Goal: Communication & Community: Answer question/provide support

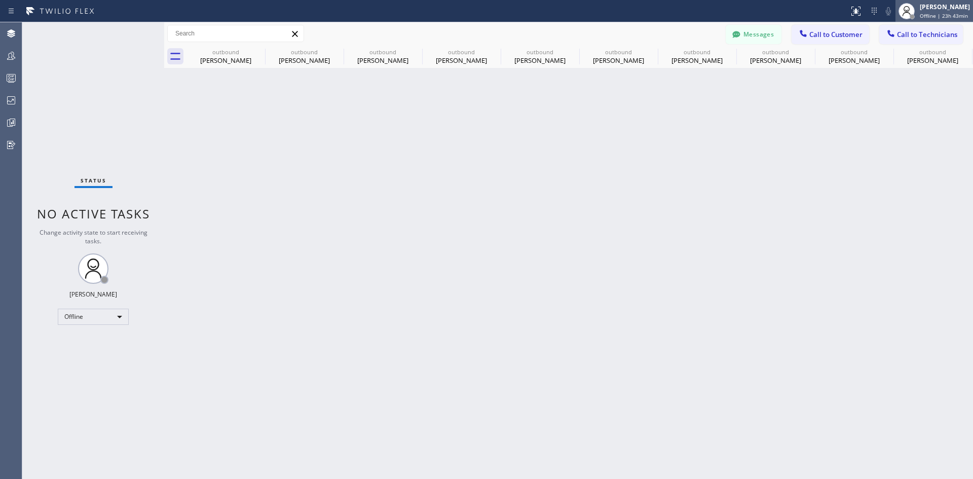
click at [933, 11] on div "Iverson Maala Ipapo Offline | 23h 43min" at bounding box center [944, 11] width 55 height 18
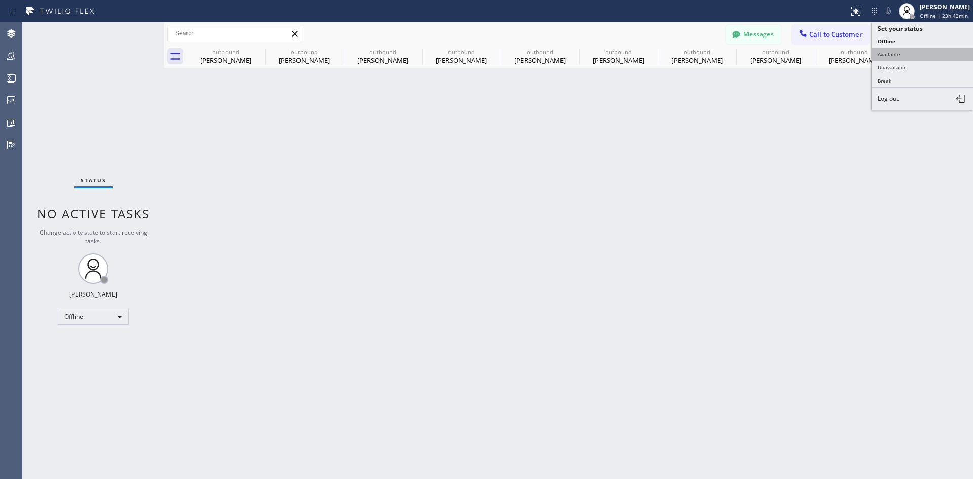
click at [890, 53] on button "Available" at bounding box center [921, 54] width 101 height 13
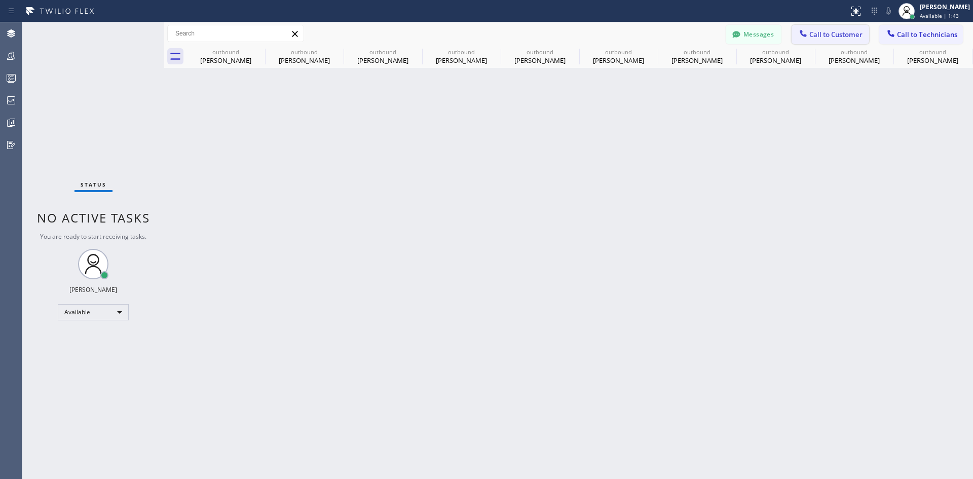
click at [831, 33] on span "Call to Customer" at bounding box center [835, 34] width 53 height 9
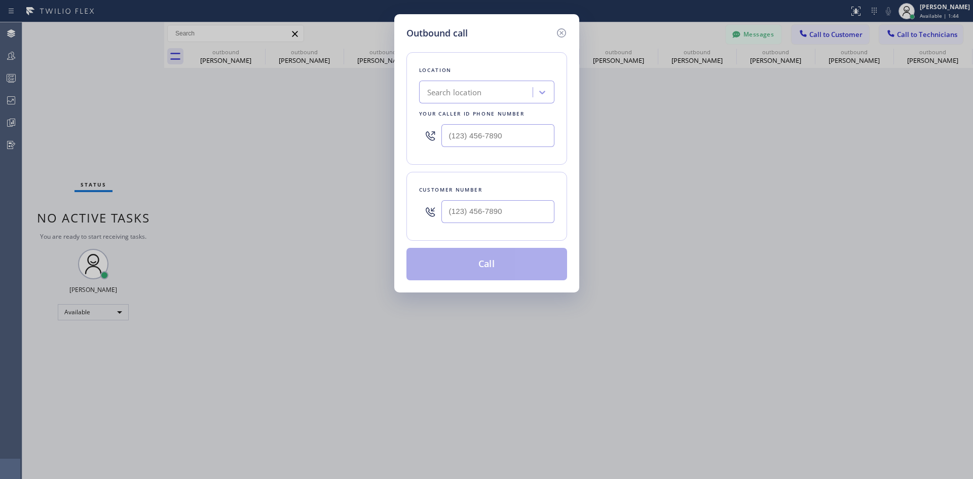
click at [508, 91] on div "Search location" at bounding box center [477, 93] width 110 height 18
type input "dsr iver"
click at [476, 122] on div "DSR Iverson" at bounding box center [486, 113] width 135 height 18
type input "(213) 301-0966"
click at [495, 208] on input "(___) ___-____" at bounding box center [497, 211] width 113 height 23
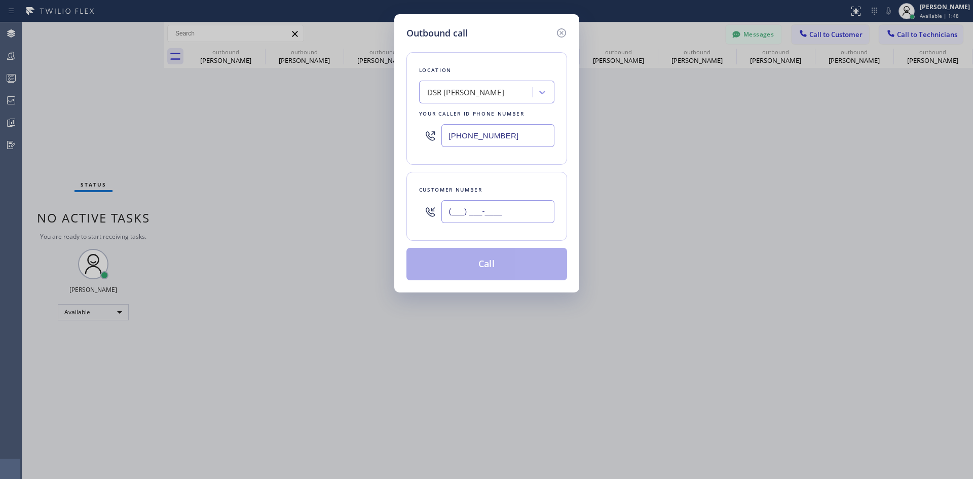
paste input "516) 532-9749"
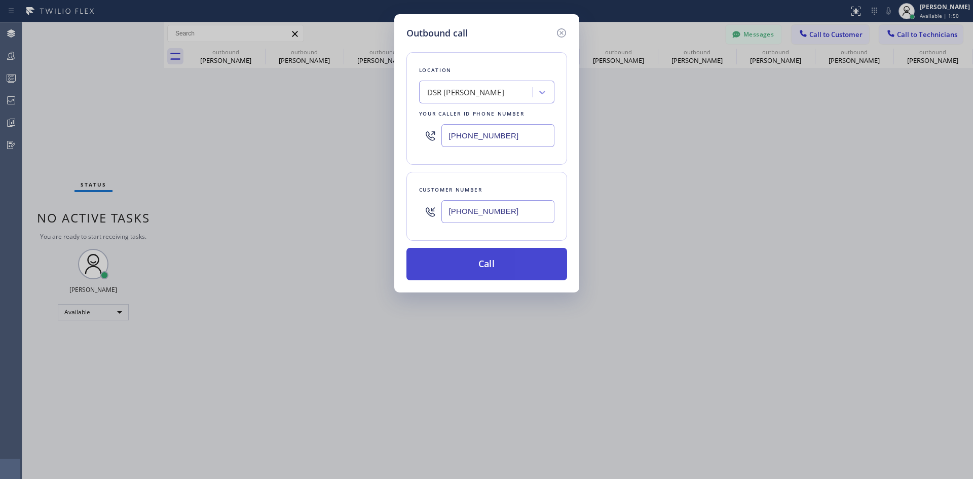
type input "(516) 532-9749"
click at [505, 271] on button "Call" at bounding box center [486, 264] width 161 height 32
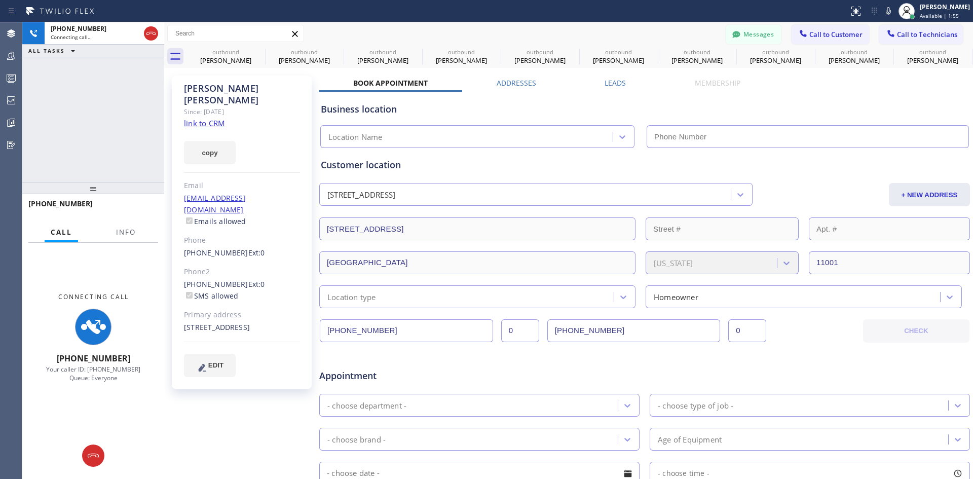
type input "(213) 301-0966"
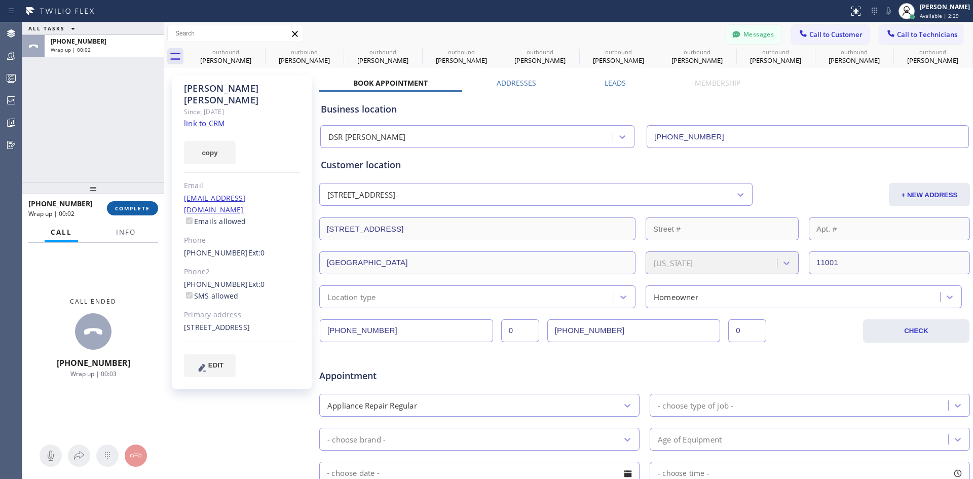
drag, startPoint x: 125, startPoint y: 210, endPoint x: 133, endPoint y: 211, distance: 7.7
click at [125, 210] on span "COMPLETE" at bounding box center [132, 208] width 35 height 7
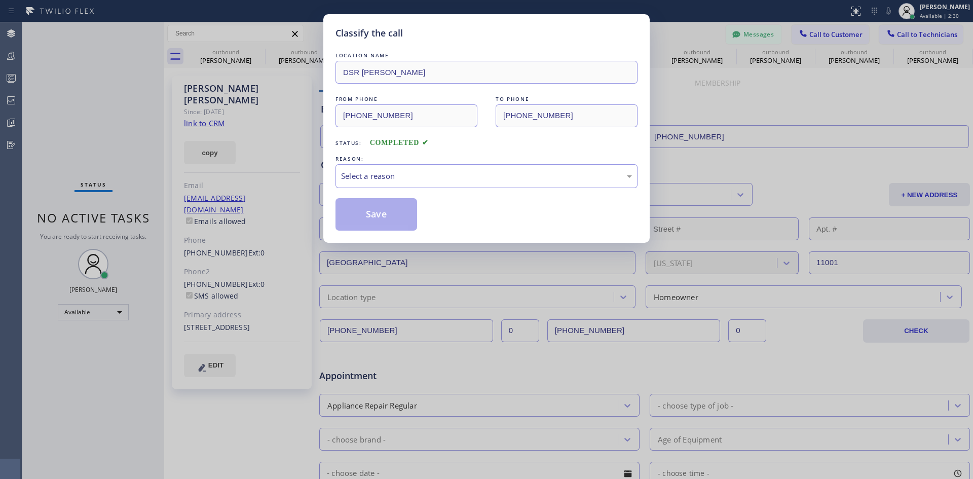
click at [461, 189] on div "LOCATION NAME DSR Iverson FROM PHONE (213) 301-0966 TO PHONE (516) 532-9749 Sta…" at bounding box center [486, 140] width 302 height 180
click at [466, 179] on div "Select a reason" at bounding box center [486, 176] width 291 height 12
click at [385, 210] on button "Save" at bounding box center [376, 214] width 82 height 32
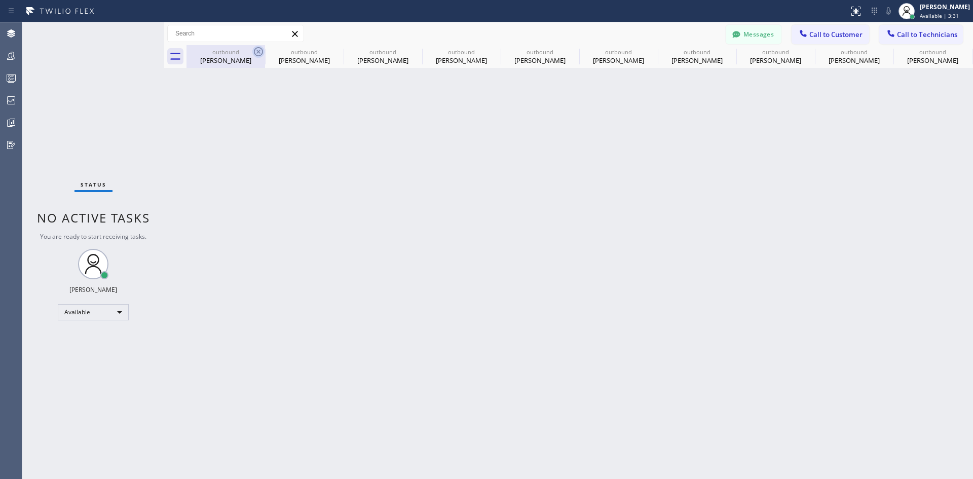
click at [257, 48] on icon at bounding box center [258, 52] width 12 height 12
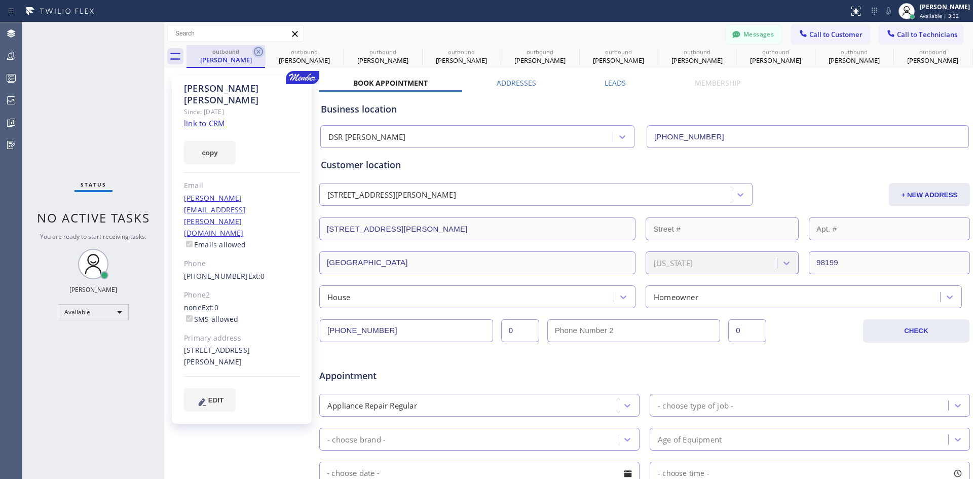
click at [260, 49] on icon at bounding box center [258, 52] width 12 height 12
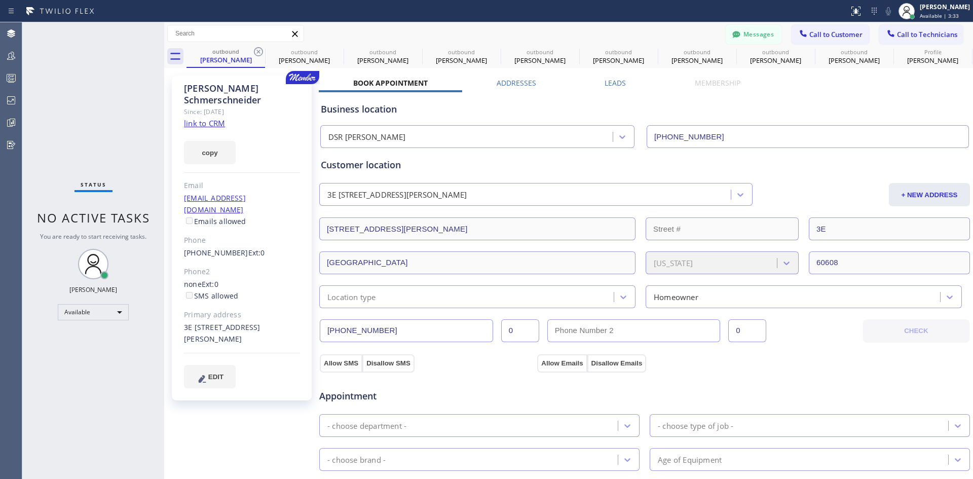
click at [260, 49] on icon at bounding box center [258, 52] width 12 height 12
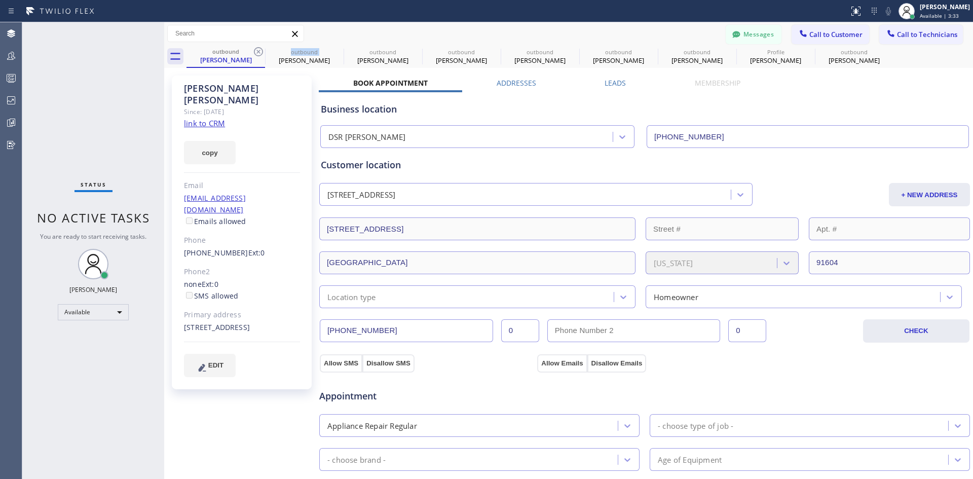
click at [260, 49] on icon at bounding box center [258, 52] width 12 height 12
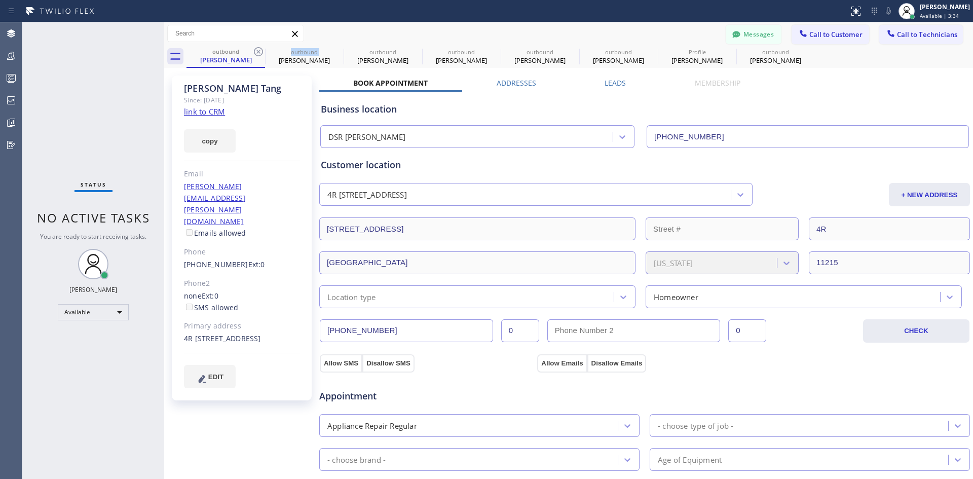
click at [260, 49] on icon at bounding box center [258, 52] width 12 height 12
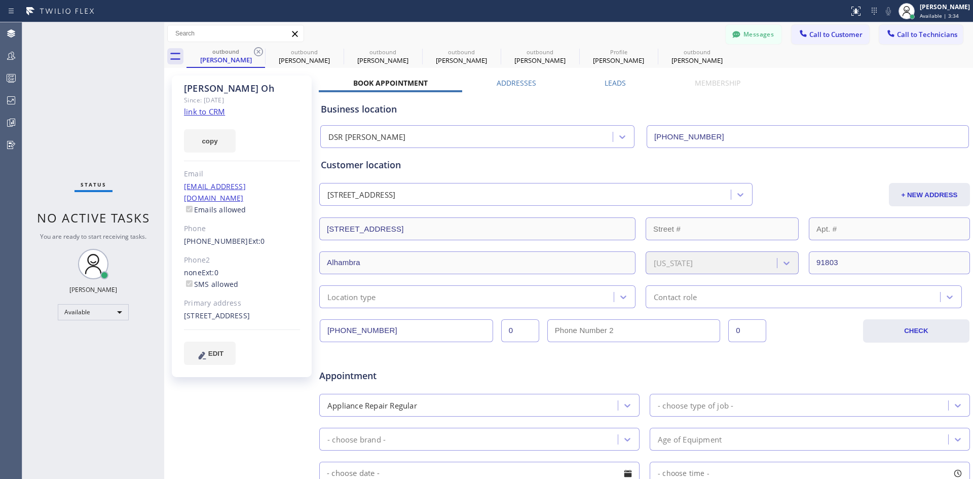
click at [260, 49] on icon at bounding box center [258, 52] width 12 height 12
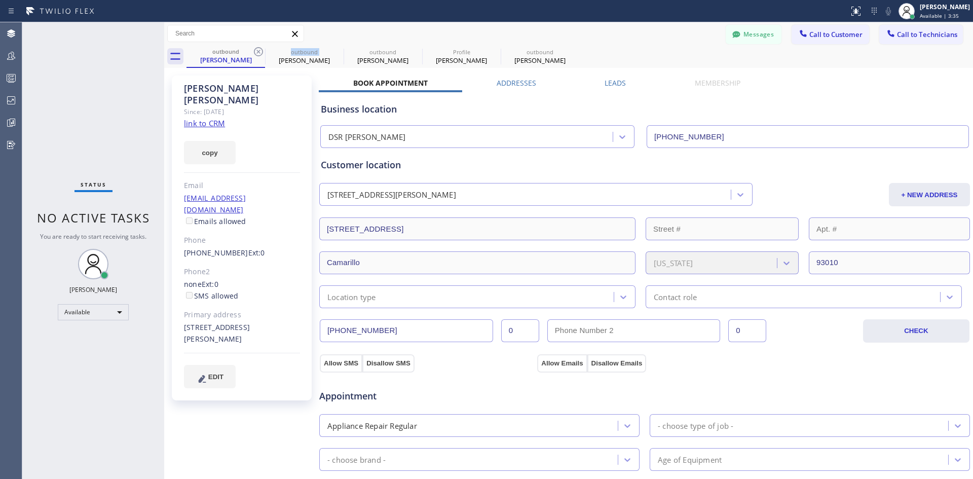
click at [260, 49] on icon at bounding box center [258, 52] width 12 height 12
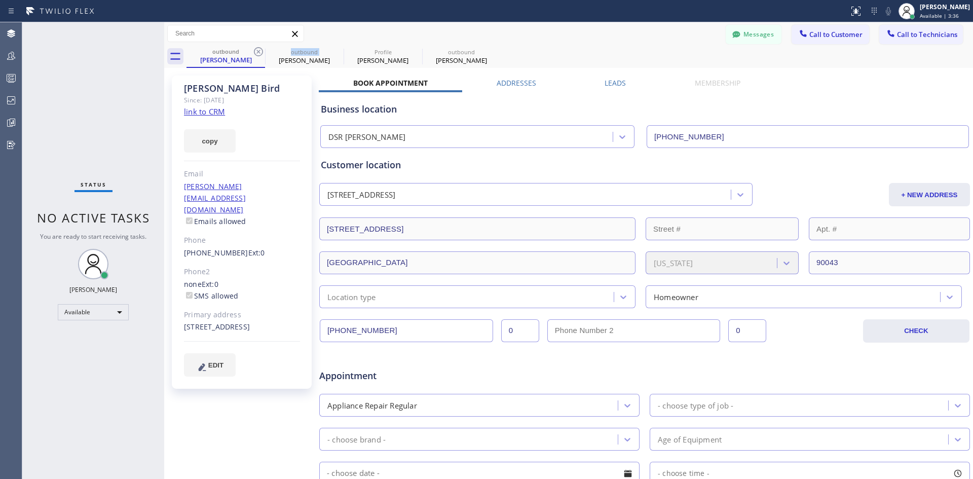
click at [260, 49] on icon at bounding box center [258, 52] width 12 height 12
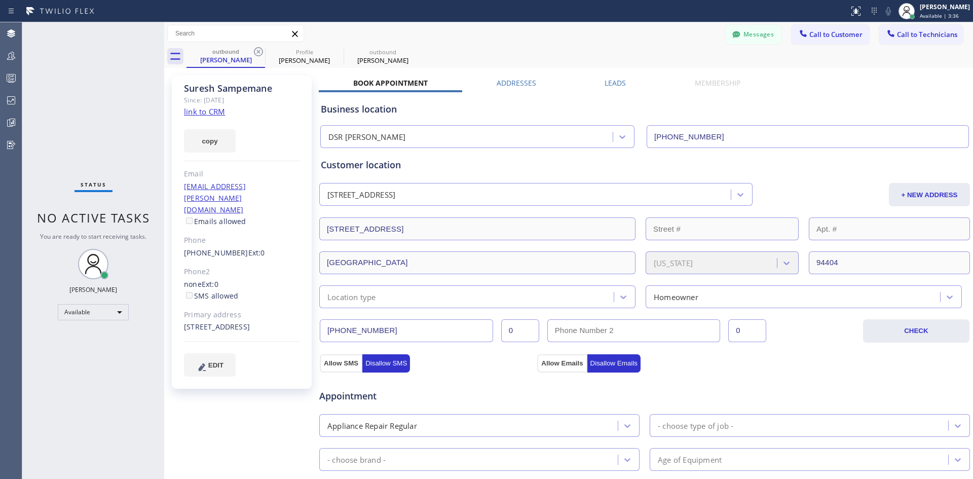
click at [260, 49] on icon at bounding box center [258, 52] width 12 height 12
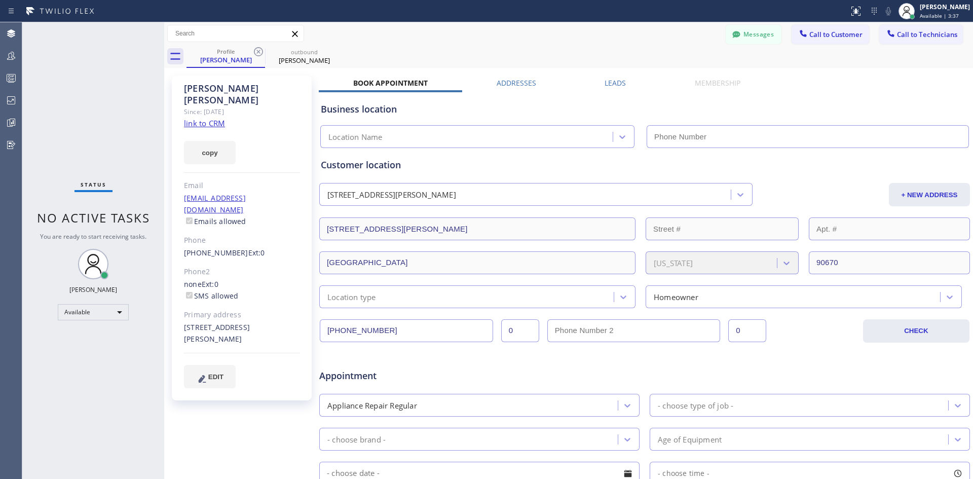
click at [260, 49] on icon at bounding box center [258, 52] width 12 height 12
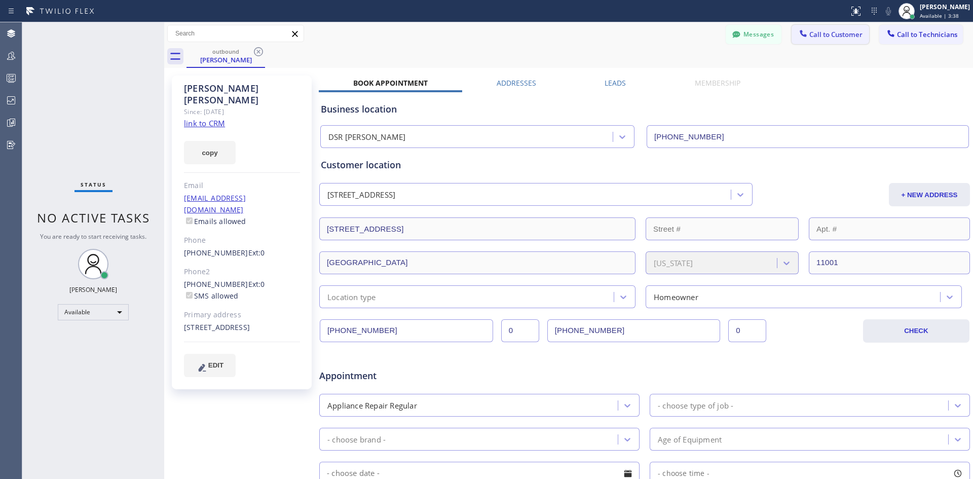
click at [843, 34] on span "Call to Customer" at bounding box center [835, 34] width 53 height 9
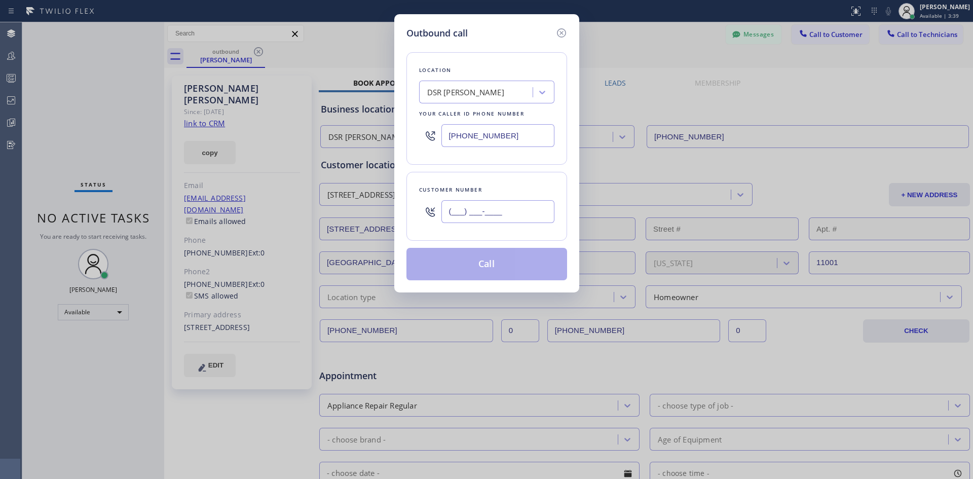
click at [523, 211] on input "(___) ___-____" at bounding box center [497, 211] width 113 height 23
paste input "646) 773-9016"
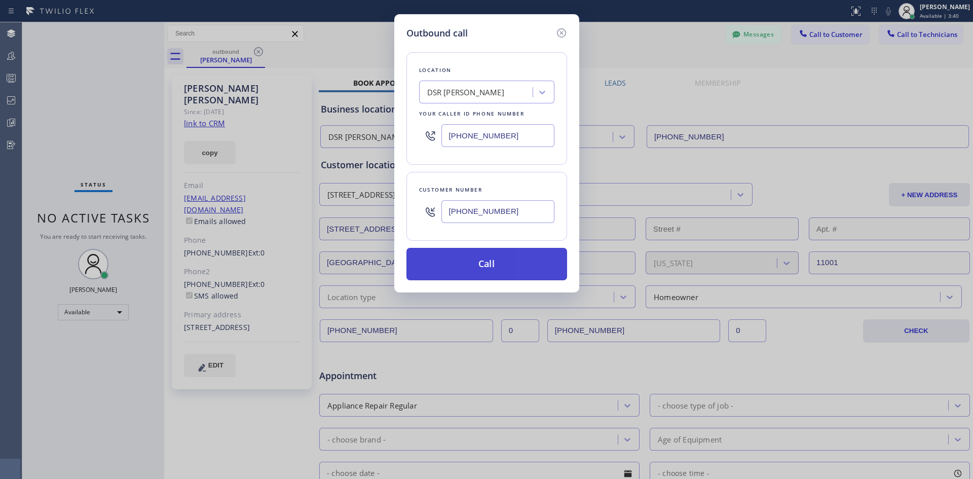
type input "(646) 773-9016"
click at [486, 268] on button "Call" at bounding box center [486, 264] width 161 height 32
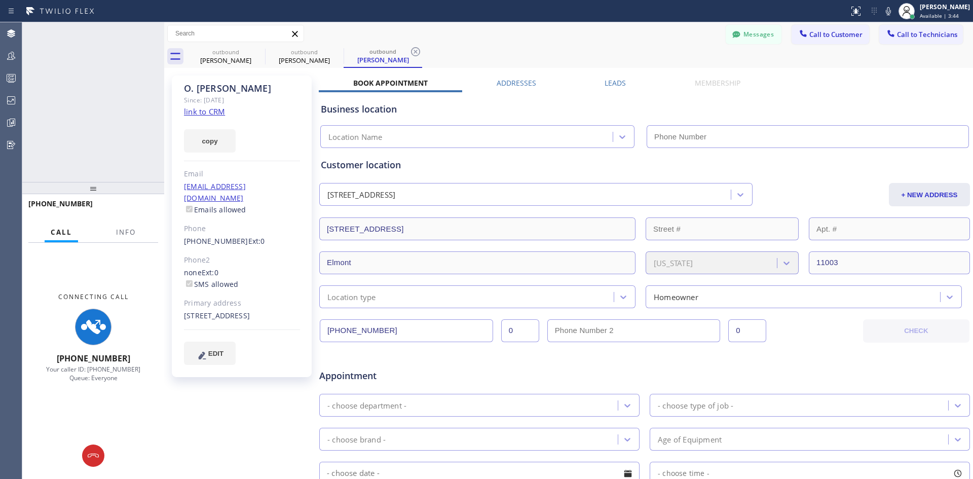
type input "(213) 301-0966"
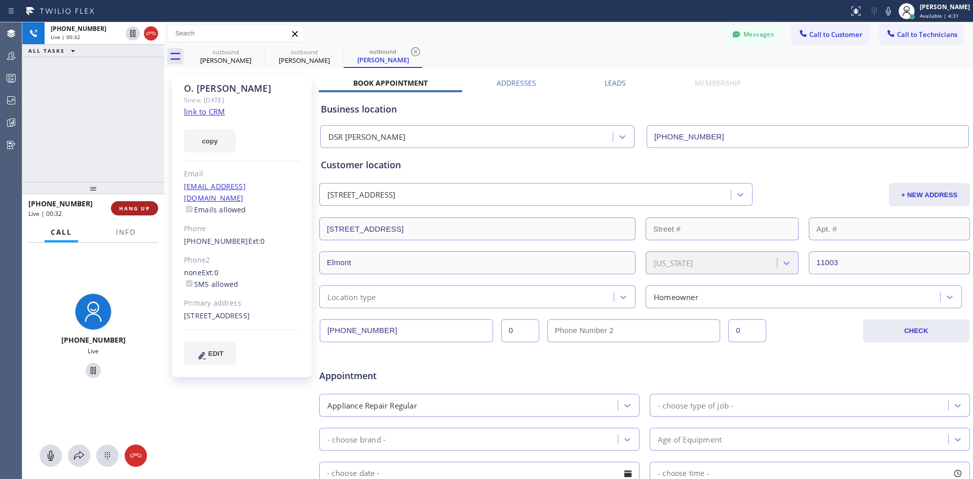
click at [138, 208] on span "HANG UP" at bounding box center [134, 208] width 31 height 7
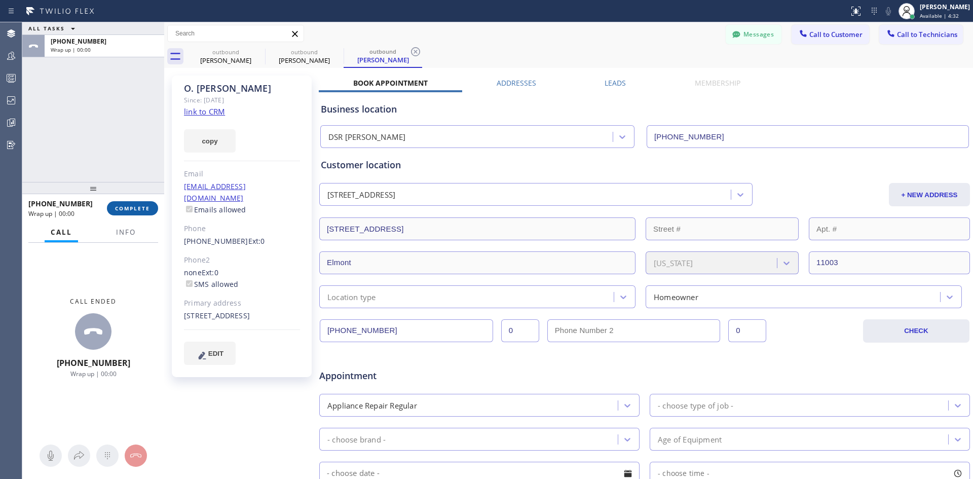
click at [141, 208] on span "COMPLETE" at bounding box center [132, 208] width 35 height 7
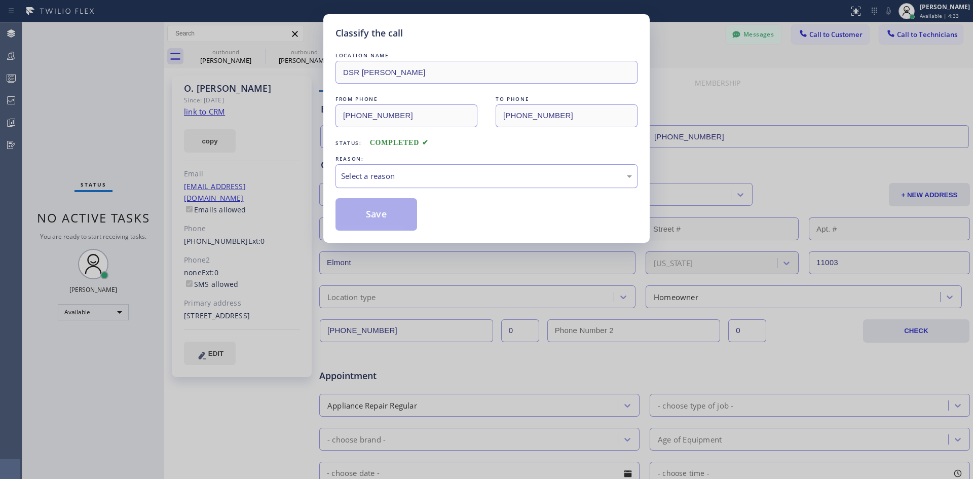
drag, startPoint x: 444, startPoint y: 178, endPoint x: 462, endPoint y: 181, distance: 18.0
click at [445, 178] on div "Select a reason" at bounding box center [486, 176] width 291 height 12
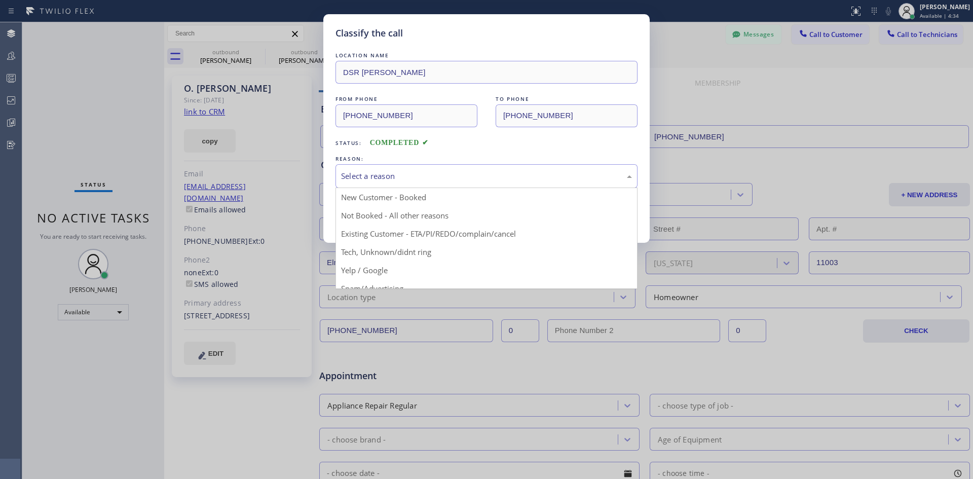
drag, startPoint x: 490, startPoint y: 240, endPoint x: 484, endPoint y: 239, distance: 6.3
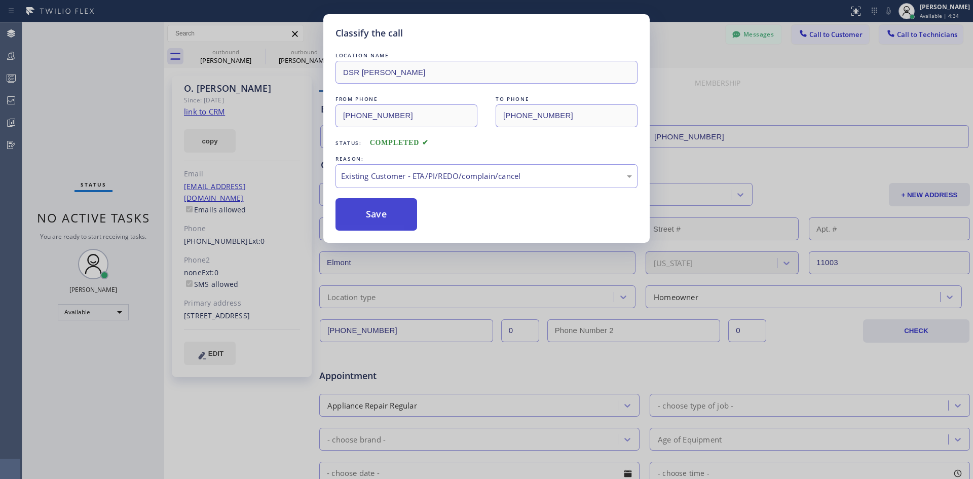
click at [392, 214] on button "Save" at bounding box center [376, 214] width 82 height 32
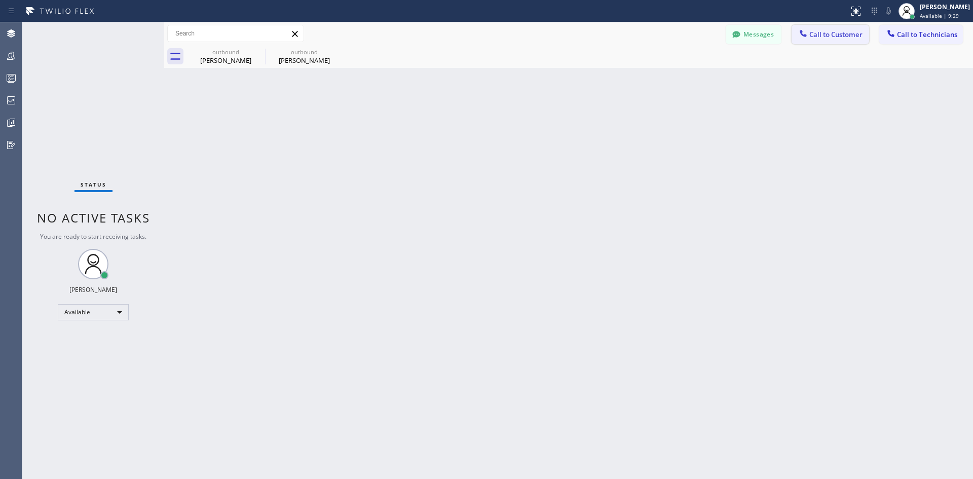
click at [832, 41] on button "Call to Customer" at bounding box center [830, 34] width 78 height 19
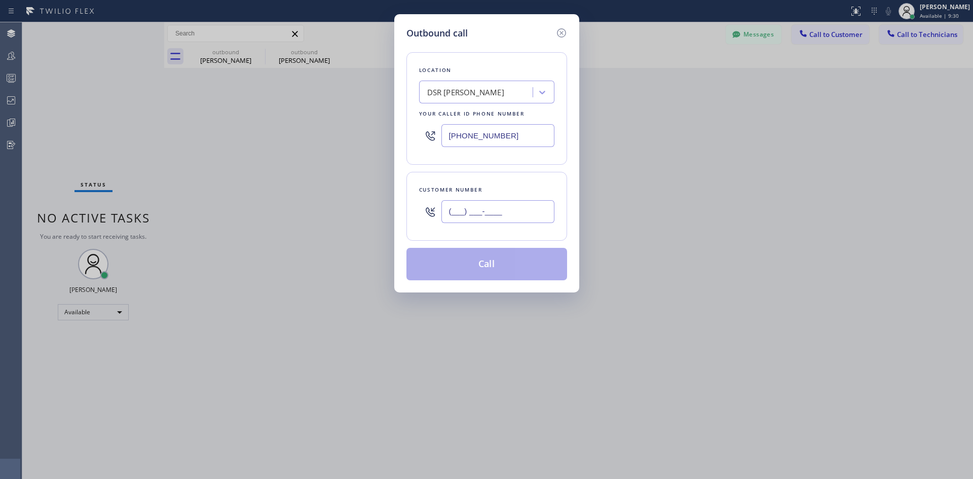
click at [497, 209] on input "(___) ___-____" at bounding box center [497, 211] width 113 height 23
paste input "218) 902-0460"
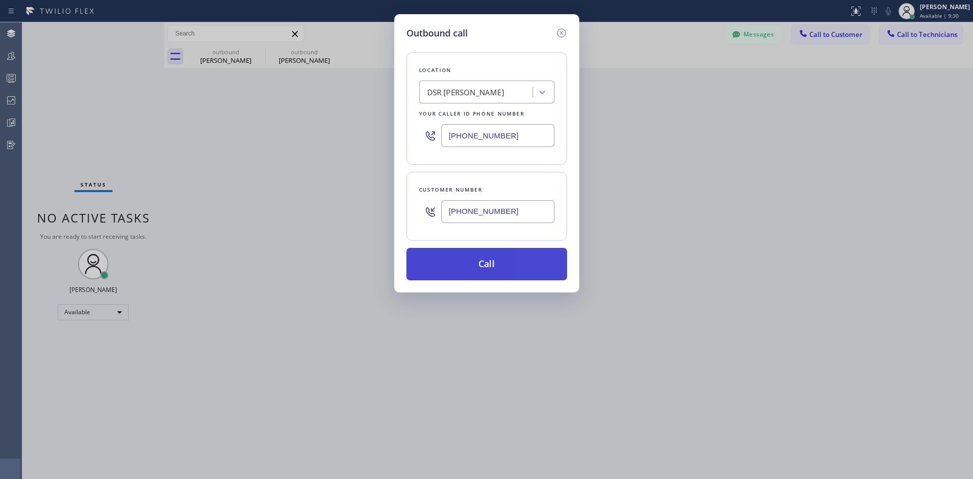
type input "(218) 902-0460"
click at [507, 266] on button "Call" at bounding box center [486, 264] width 161 height 32
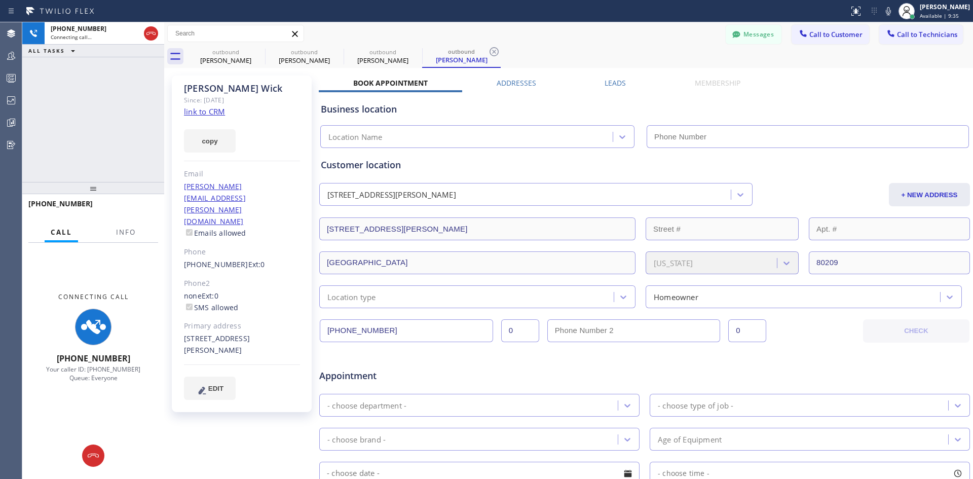
type input "(213) 301-0966"
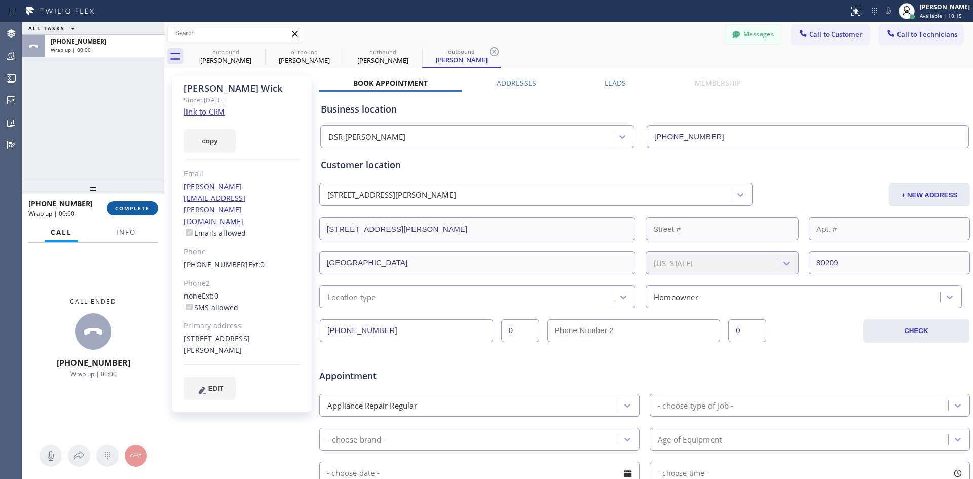
click at [146, 205] on span "COMPLETE" at bounding box center [132, 208] width 35 height 7
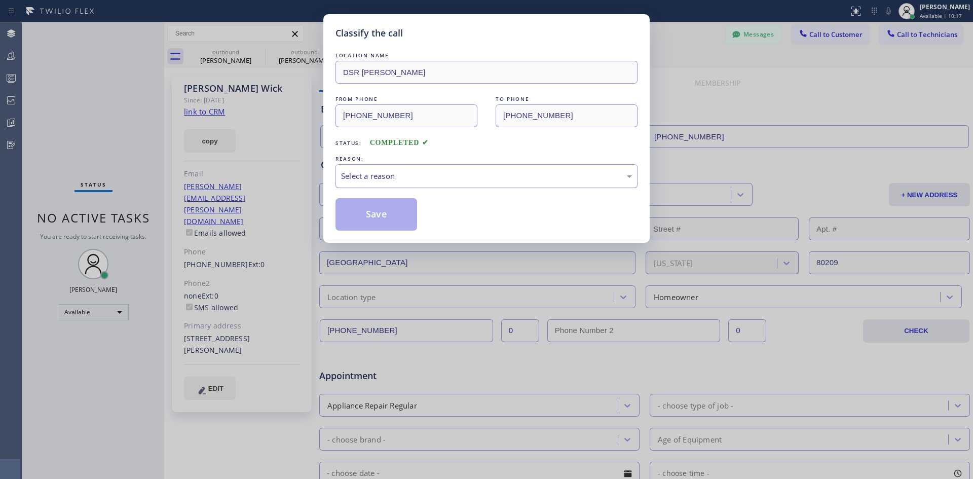
click at [466, 180] on div "Select a reason" at bounding box center [486, 176] width 291 height 12
click at [381, 213] on button "Save" at bounding box center [376, 214] width 82 height 32
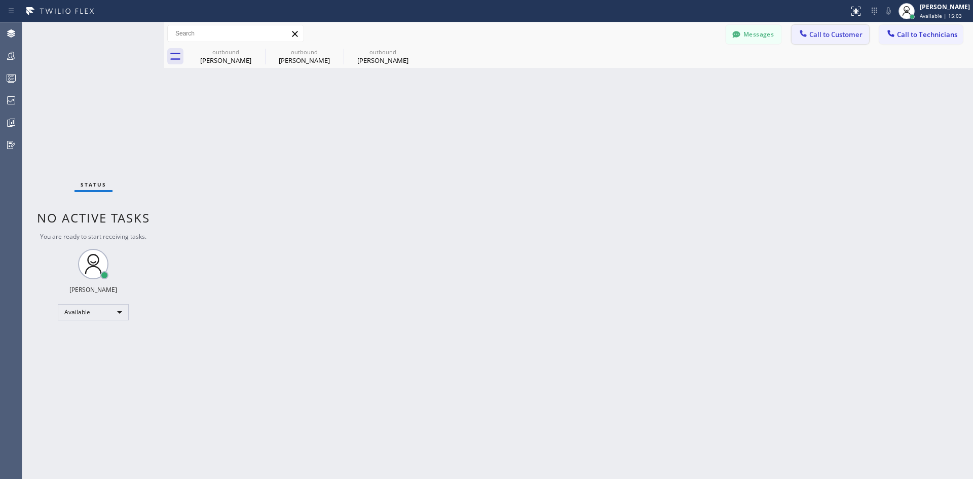
click at [824, 35] on span "Call to Customer" at bounding box center [835, 34] width 53 height 9
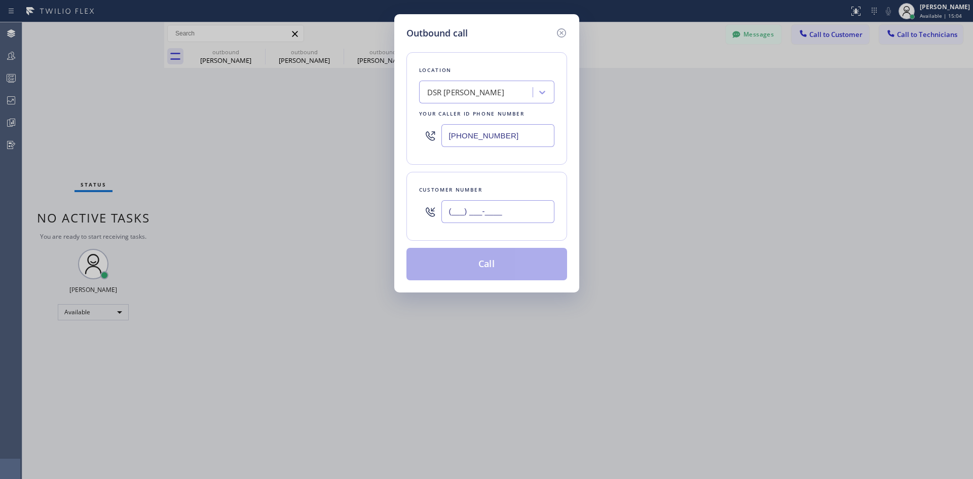
click at [489, 213] on input "(___) ___-____" at bounding box center [497, 211] width 113 height 23
paste input "630) 418-1336"
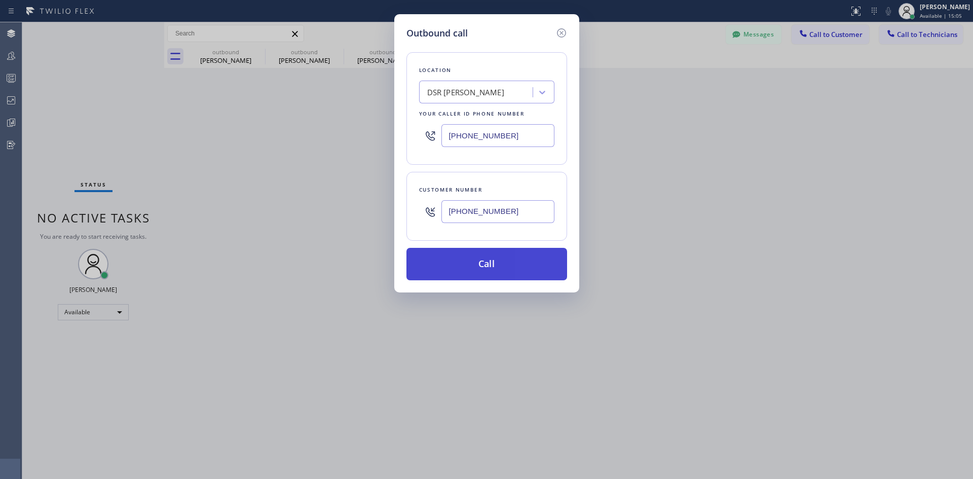
type input "(630) 418-1336"
click at [501, 267] on button "Call" at bounding box center [486, 264] width 161 height 32
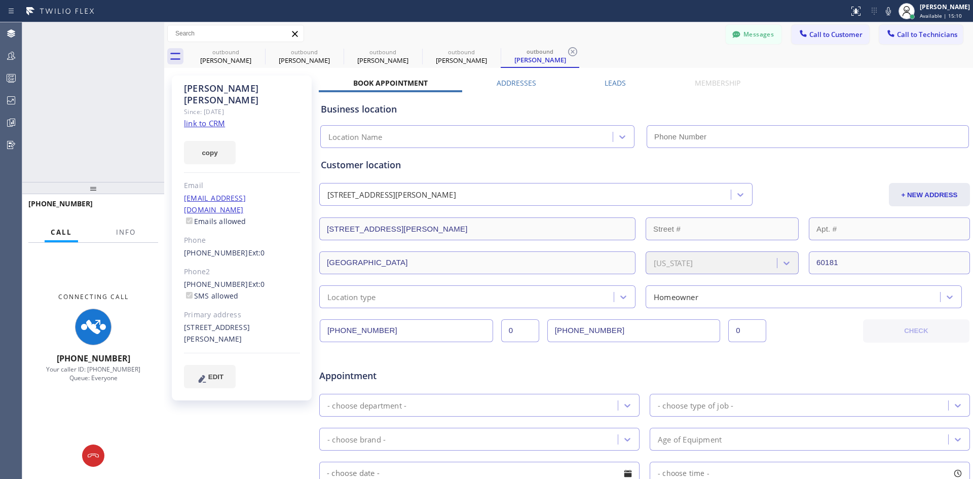
type input "(213) 301-0966"
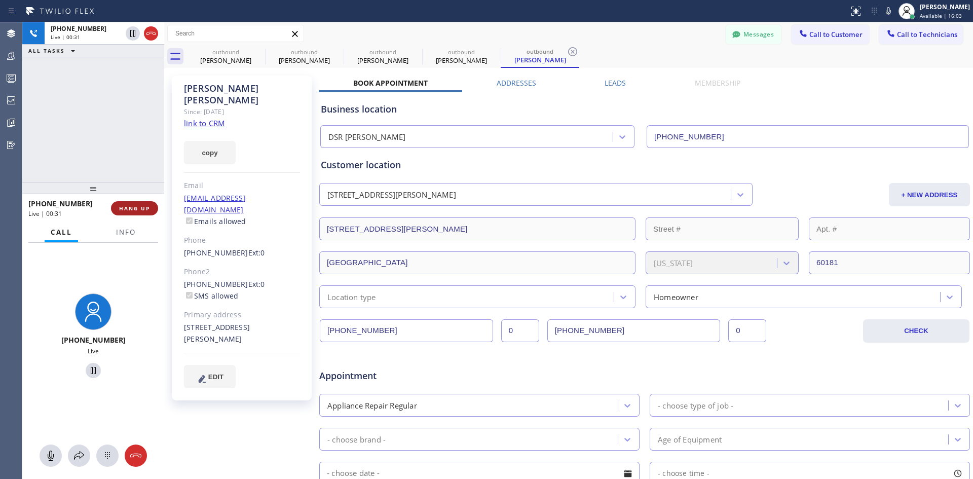
click at [136, 208] on span "HANG UP" at bounding box center [134, 208] width 31 height 7
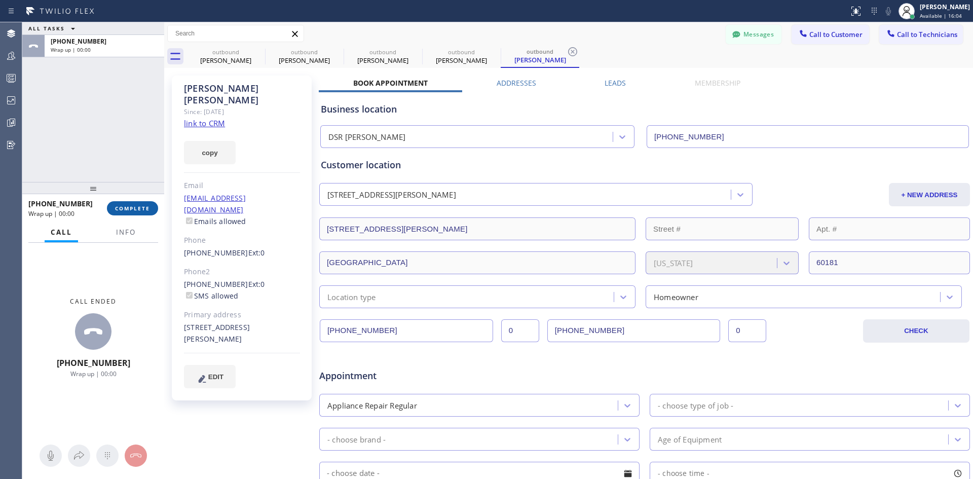
click at [141, 209] on span "COMPLETE" at bounding box center [132, 208] width 35 height 7
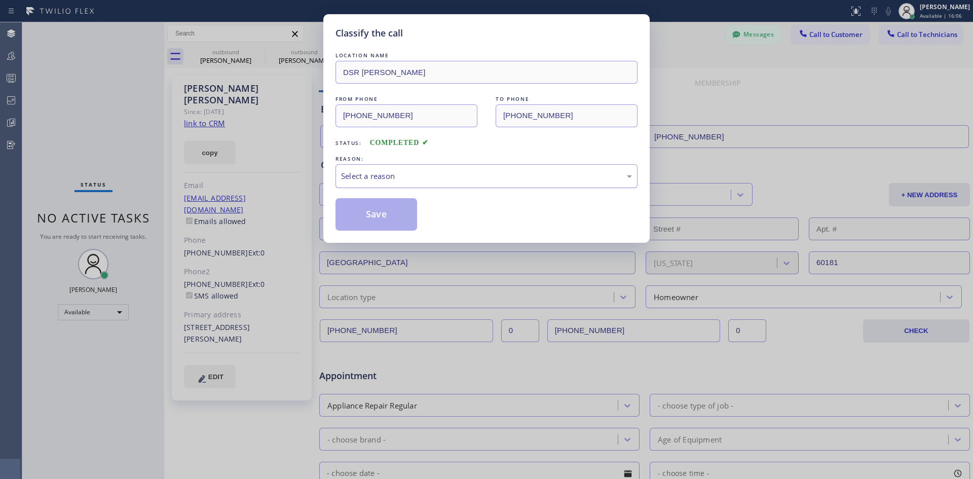
click at [463, 175] on div "Select a reason" at bounding box center [486, 176] width 291 height 12
click at [391, 215] on button "Save" at bounding box center [376, 214] width 82 height 32
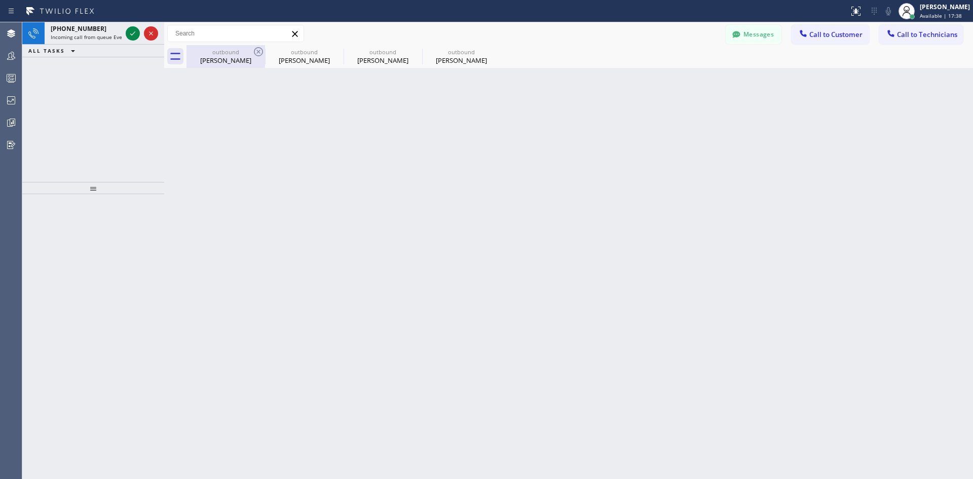
click at [218, 57] on div "Margaret O'Leary" at bounding box center [225, 60] width 76 height 9
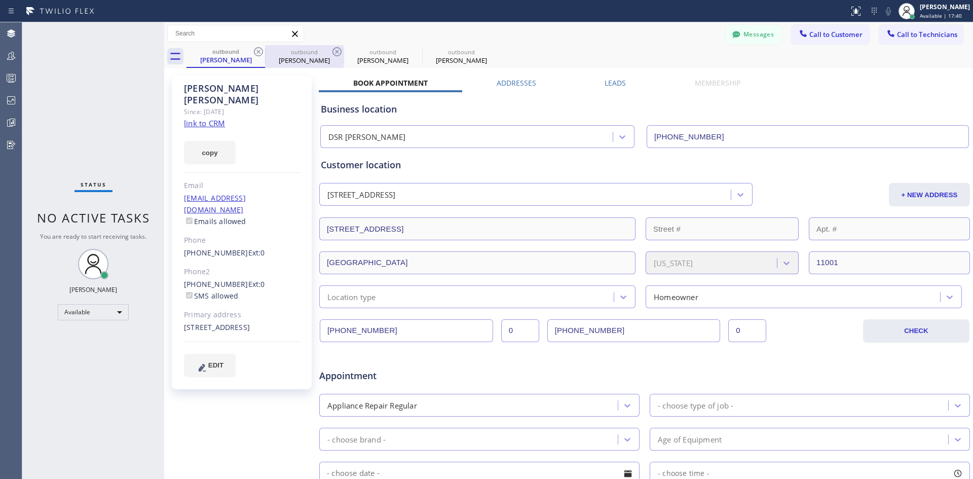
click at [306, 58] on div "O. Riley" at bounding box center [304, 60] width 76 height 9
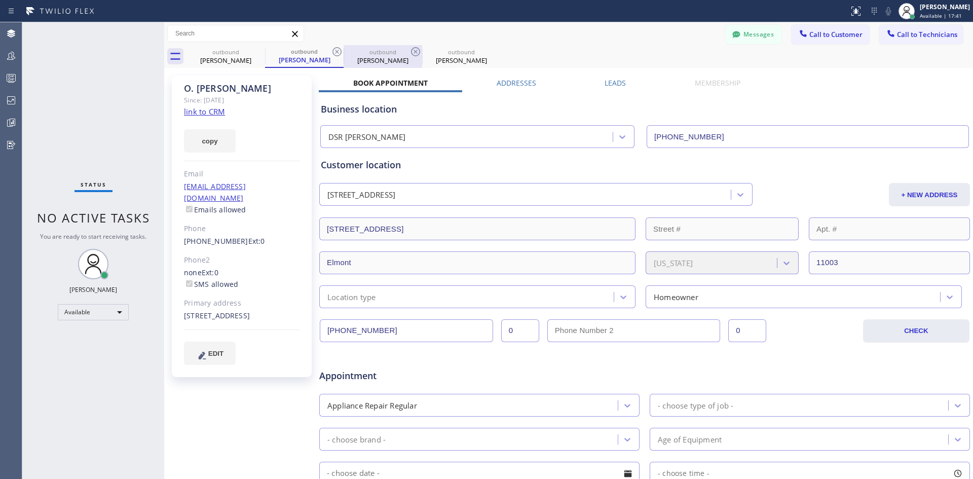
click at [357, 57] on div "Amy Wick" at bounding box center [382, 60] width 76 height 9
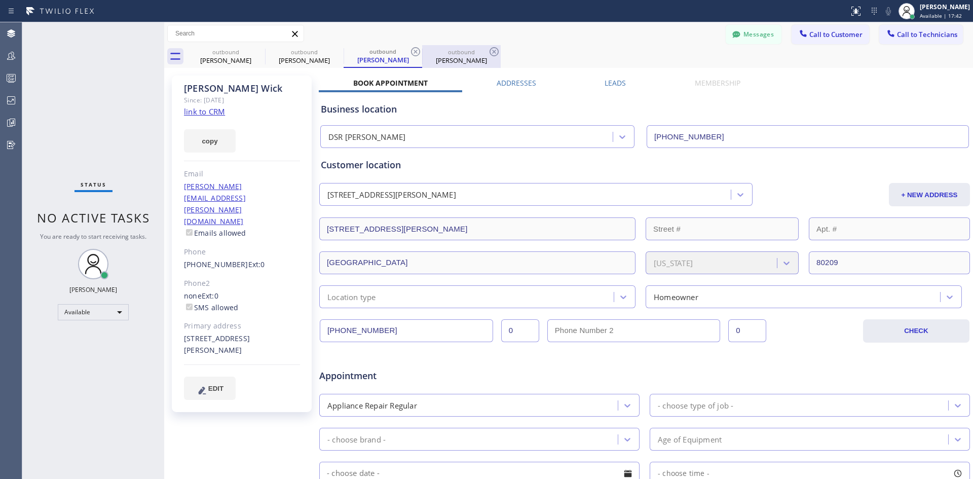
click at [442, 56] on div "Shannon Jovanovich" at bounding box center [461, 60] width 76 height 9
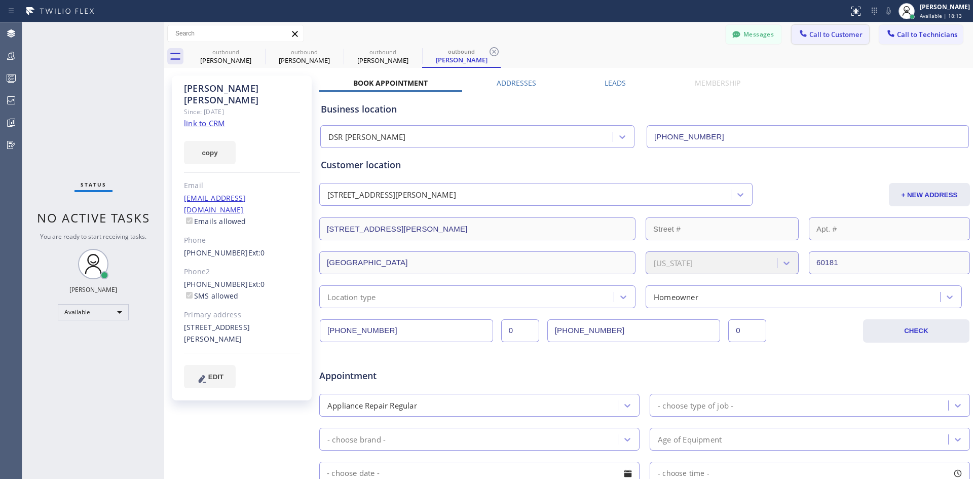
click at [831, 31] on span "Call to Customer" at bounding box center [835, 34] width 53 height 9
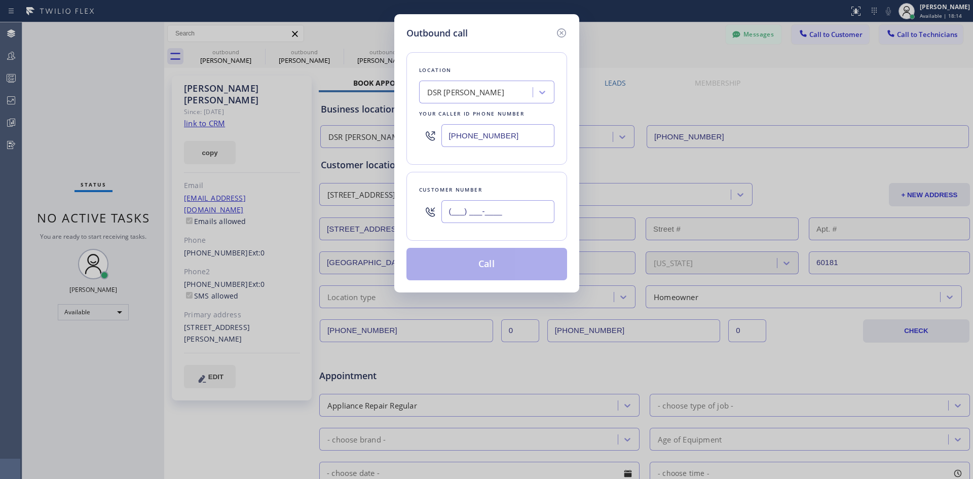
click at [494, 209] on input "(___) ___-____" at bounding box center [497, 211] width 113 height 23
paste input "718) 644-3389"
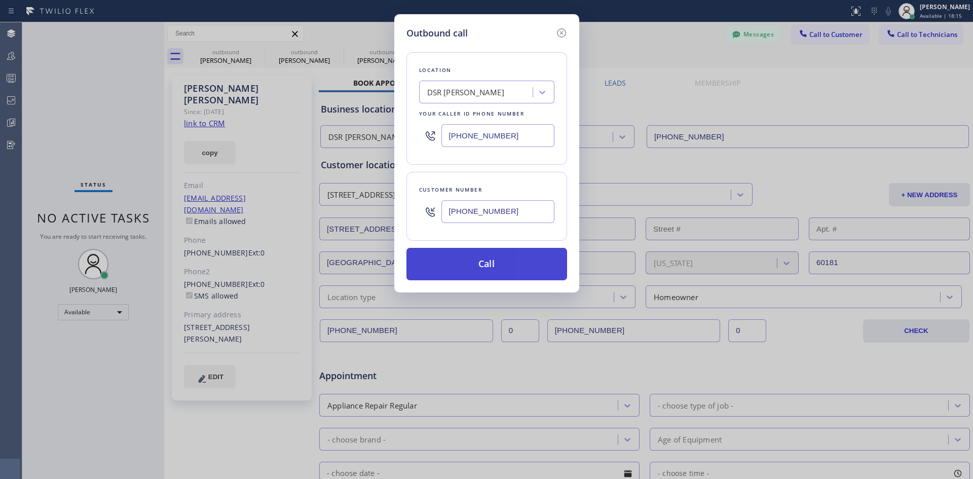
type input "(718) 644-3389"
click at [497, 264] on button "Call" at bounding box center [486, 264] width 161 height 32
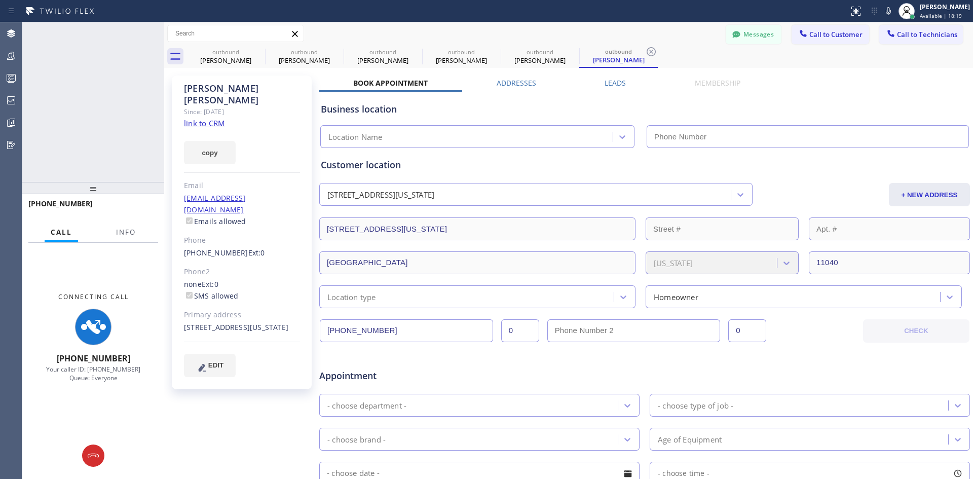
type input "(213) 301-0966"
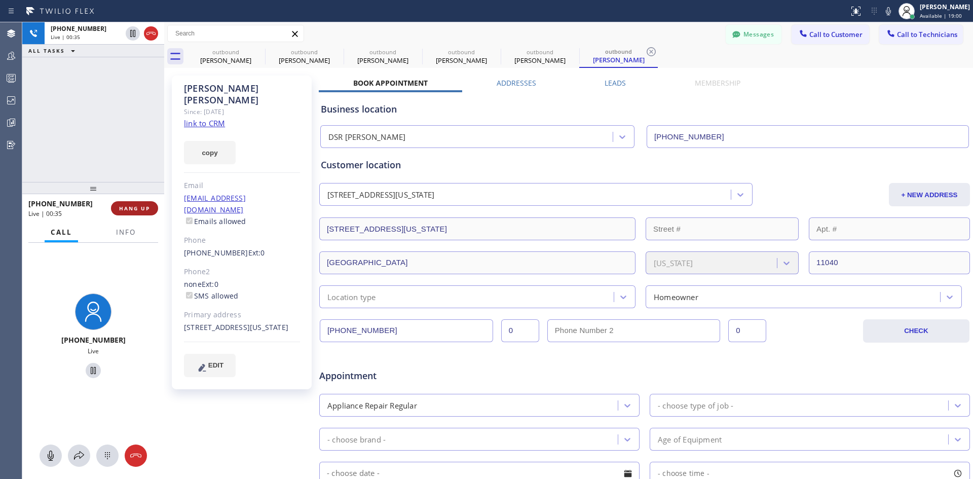
click at [126, 203] on button "HANG UP" at bounding box center [134, 208] width 47 height 14
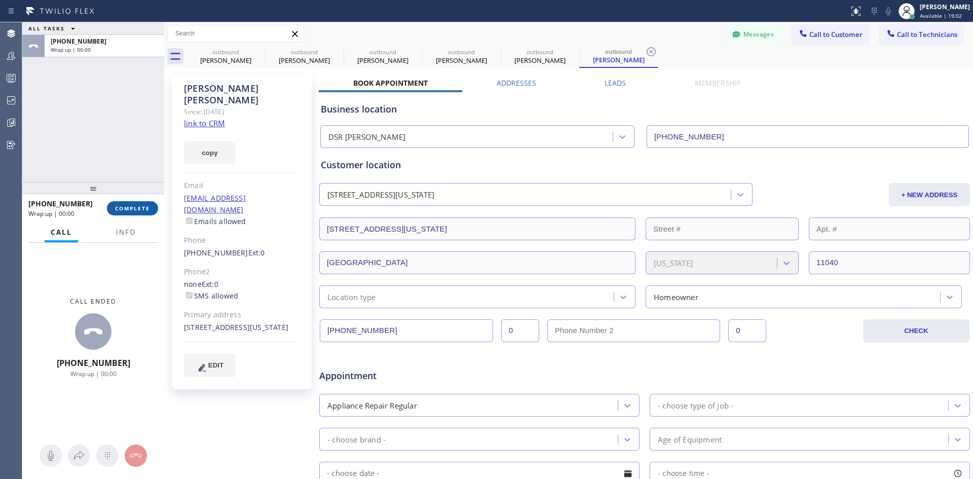
click at [142, 207] on span "COMPLETE" at bounding box center [132, 208] width 35 height 7
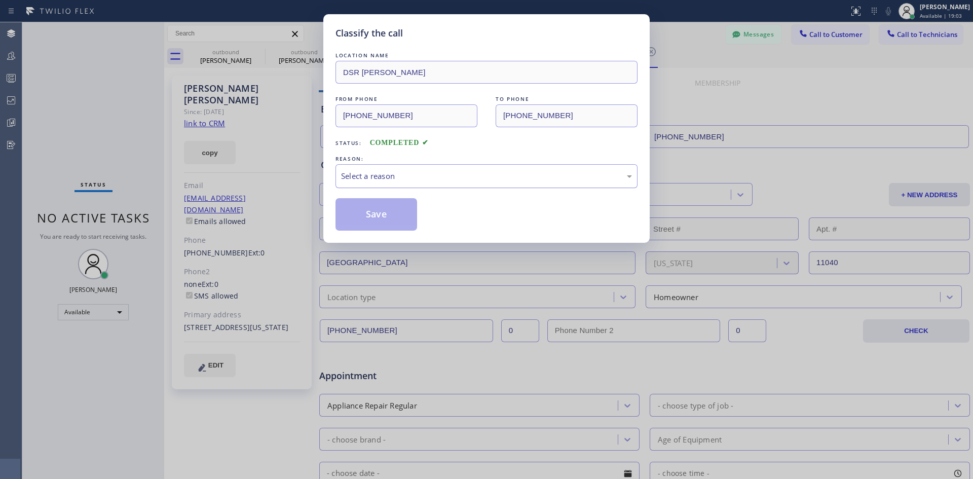
click at [416, 178] on div "Select a reason" at bounding box center [486, 176] width 291 height 12
click at [390, 211] on button "Save" at bounding box center [376, 214] width 82 height 32
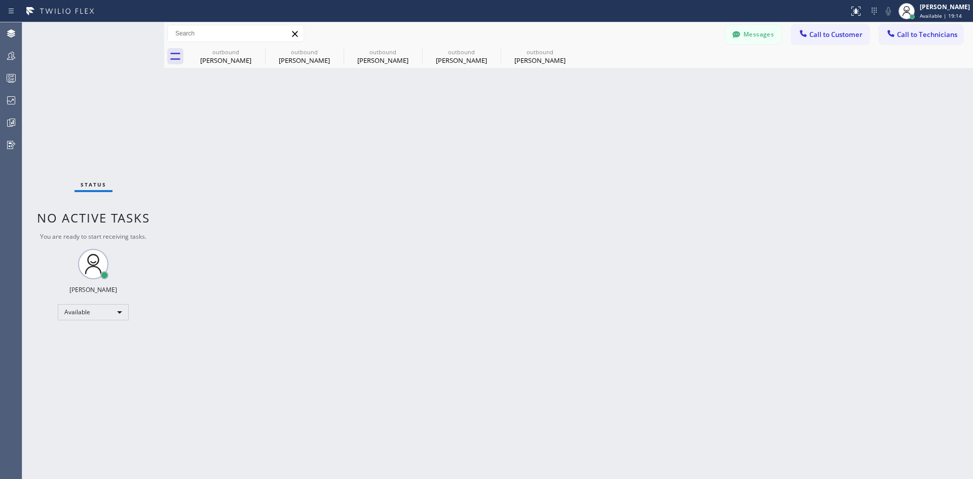
click at [465, 153] on div "Back to Dashboard Change Sender ID Customers Technicians Select a contact Outbo…" at bounding box center [568, 250] width 809 height 456
drag, startPoint x: 830, startPoint y: 35, endPoint x: 690, endPoint y: 91, distance: 150.0
click at [829, 35] on span "Call to Customer" at bounding box center [835, 34] width 53 height 9
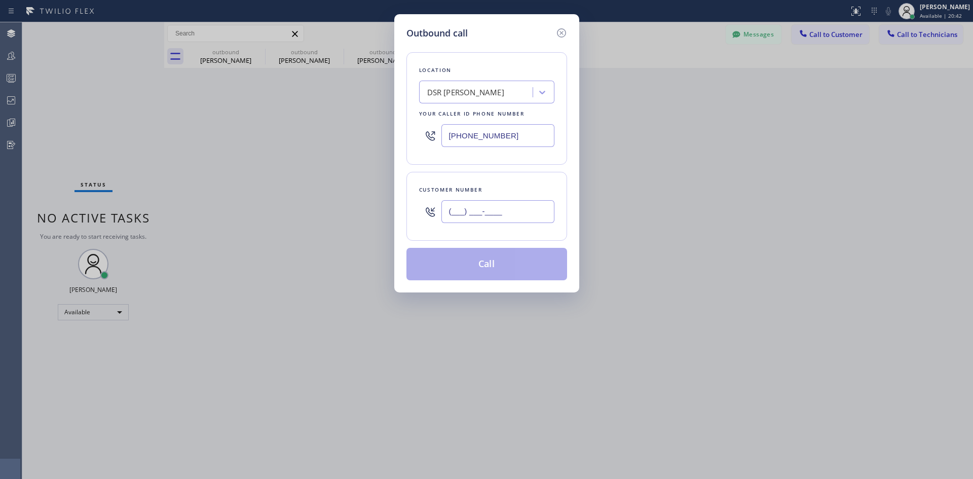
click at [498, 203] on input "(___) ___-____" at bounding box center [497, 211] width 113 height 23
paste input "720) 217-5060"
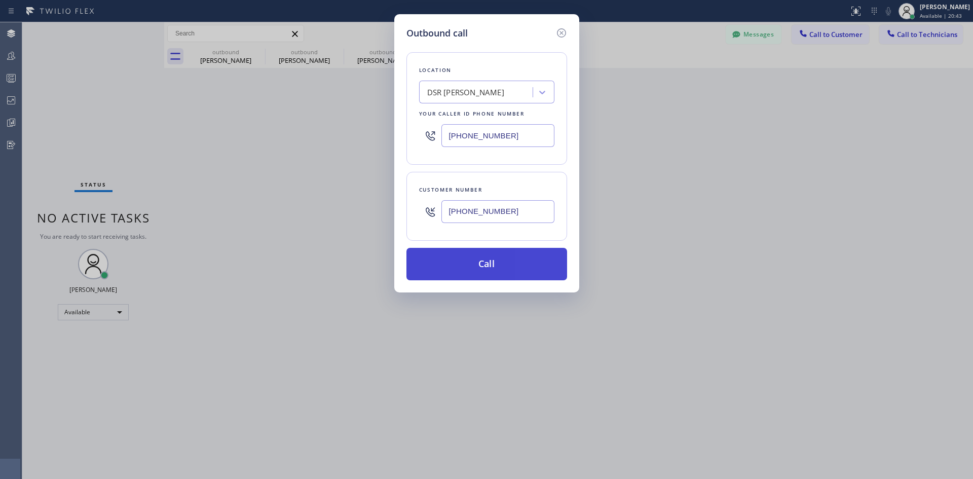
type input "(720) 217-5060"
click at [512, 262] on button "Call" at bounding box center [486, 264] width 161 height 32
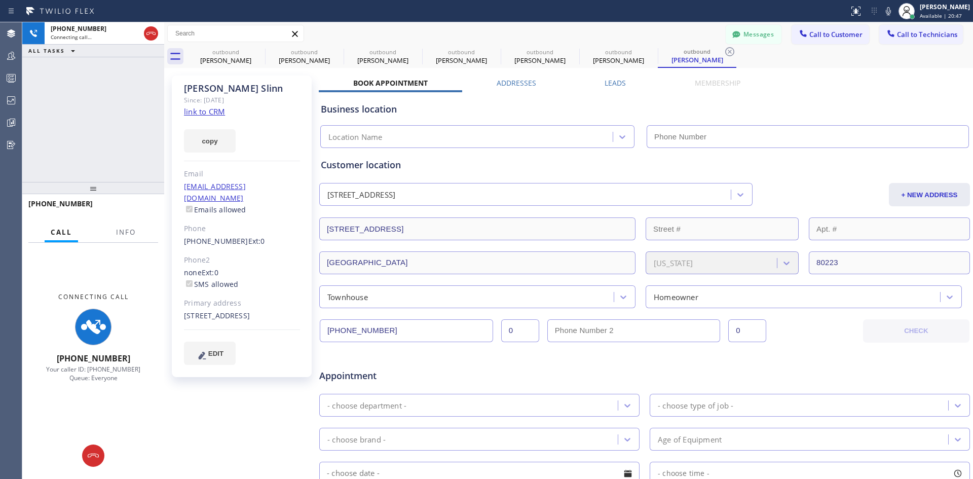
type input "(213) 301-0966"
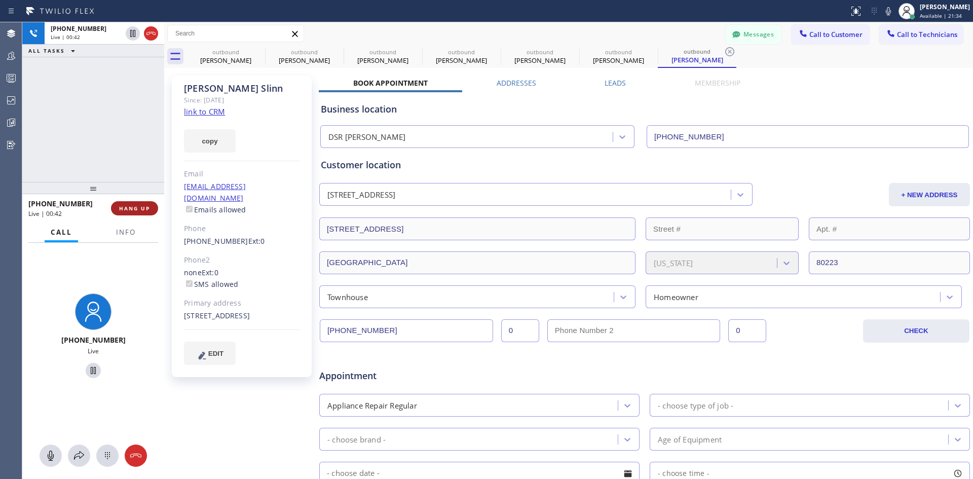
click at [138, 209] on span "HANG UP" at bounding box center [134, 208] width 31 height 7
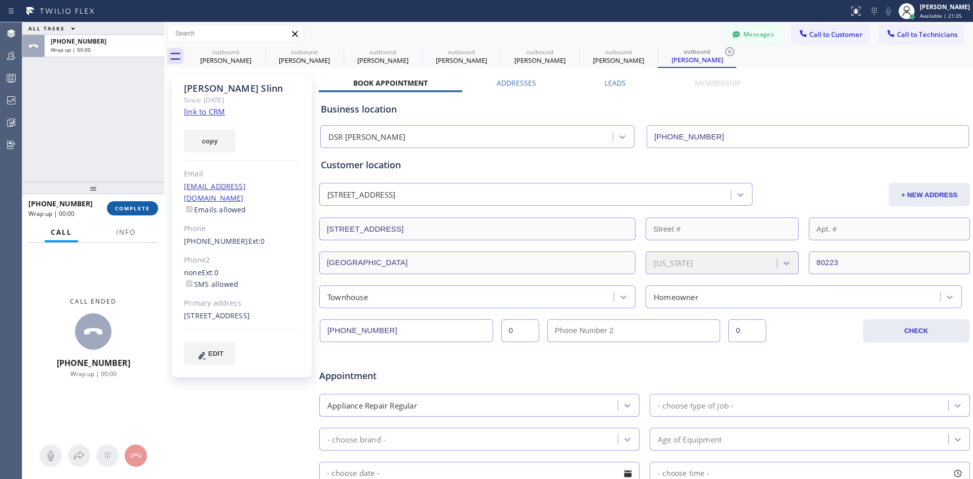
click at [137, 215] on button "COMPLETE" at bounding box center [132, 208] width 51 height 14
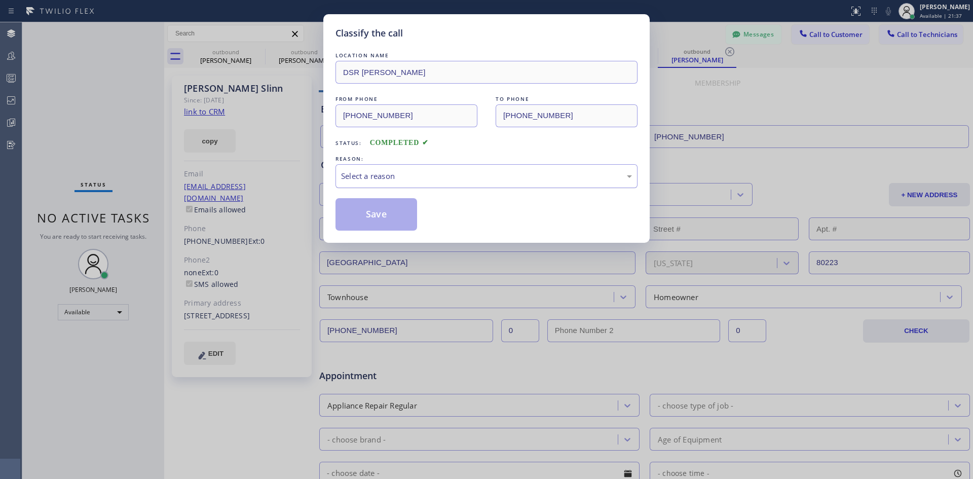
drag, startPoint x: 453, startPoint y: 163, endPoint x: 454, endPoint y: 171, distance: 8.1
click at [454, 164] on div "REASON: Select a reason" at bounding box center [486, 170] width 302 height 34
click at [447, 186] on div "Select a reason" at bounding box center [486, 176] width 302 height 24
drag, startPoint x: 394, startPoint y: 209, endPoint x: 404, endPoint y: 209, distance: 10.1
click at [395, 209] on button "Save" at bounding box center [376, 214] width 82 height 32
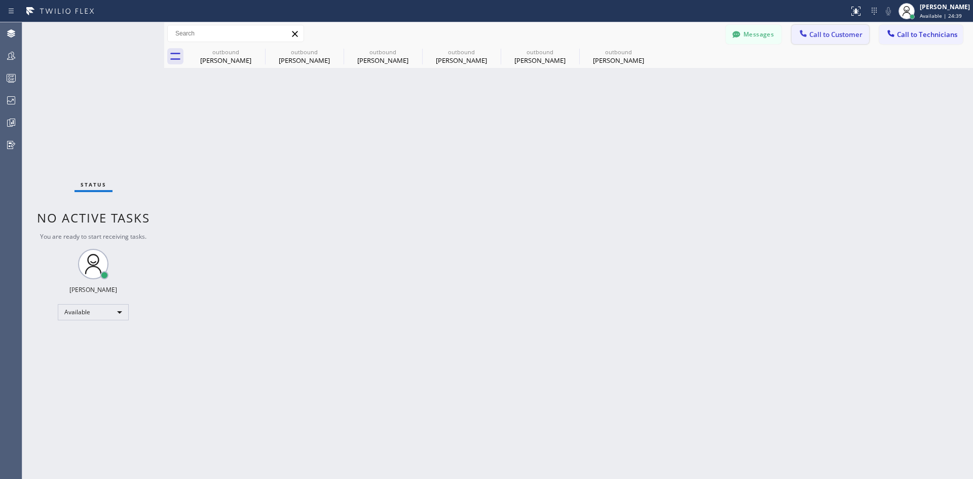
click at [818, 39] on button "Call to Customer" at bounding box center [830, 34] width 78 height 19
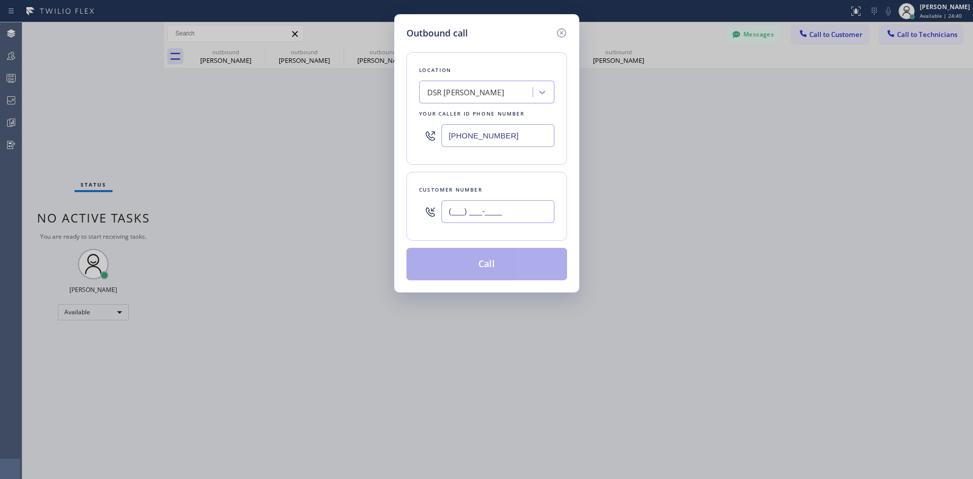
click at [503, 204] on input "(___) ___-____" at bounding box center [497, 211] width 113 height 23
paste input "303) 718-1529"
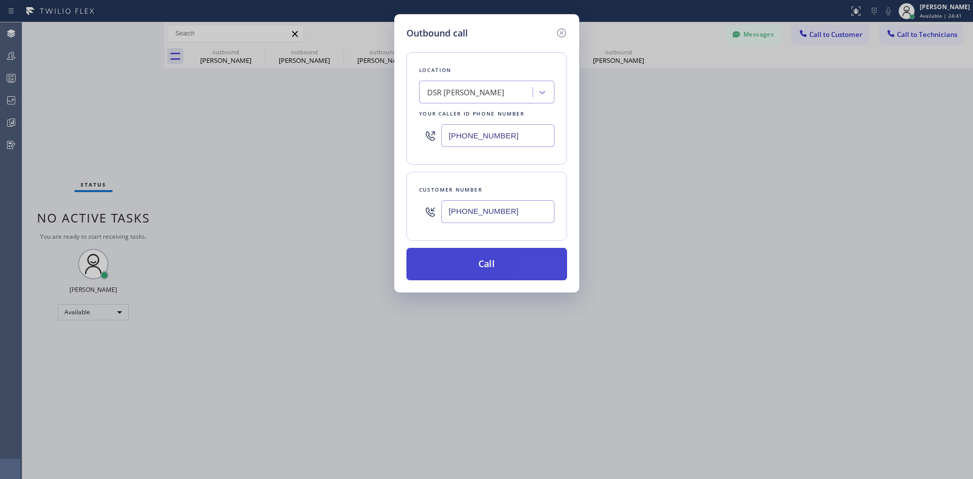
type input "(303) 718-1529"
click at [511, 259] on button "Call" at bounding box center [486, 264] width 161 height 32
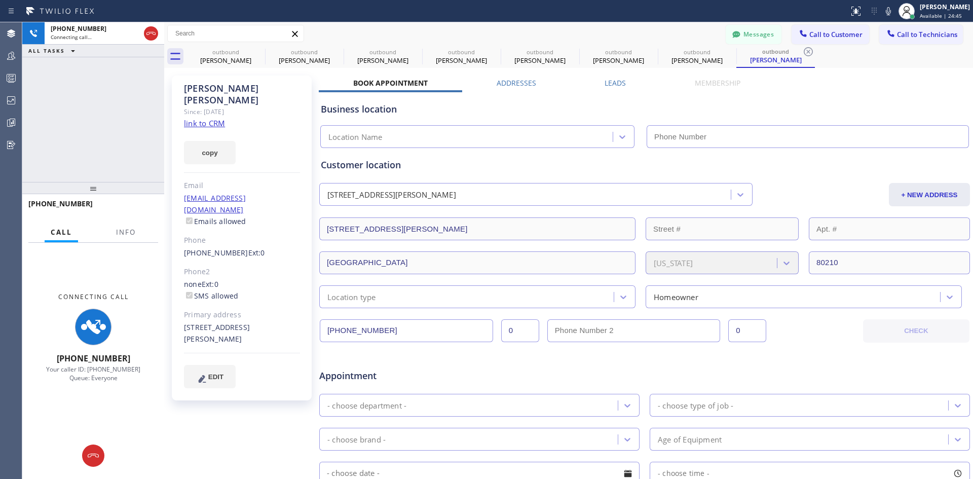
scroll to position [51, 0]
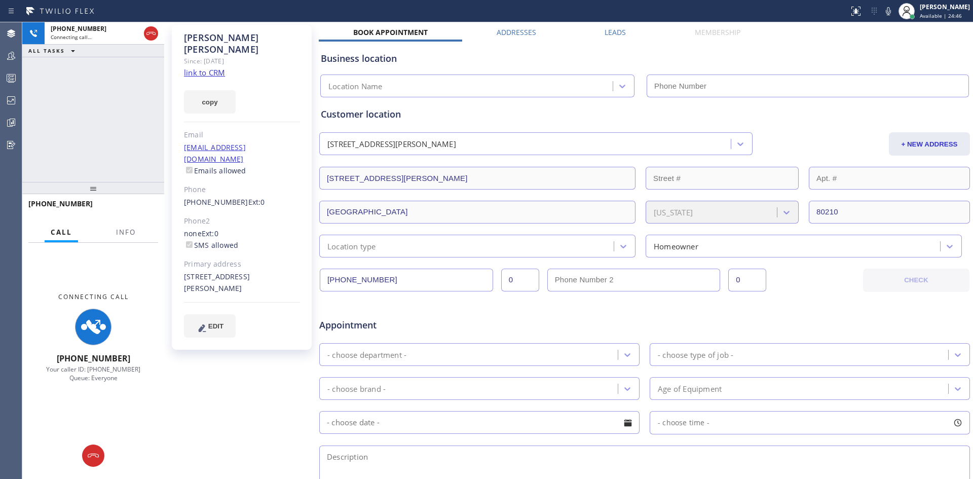
type input "(213) 301-0966"
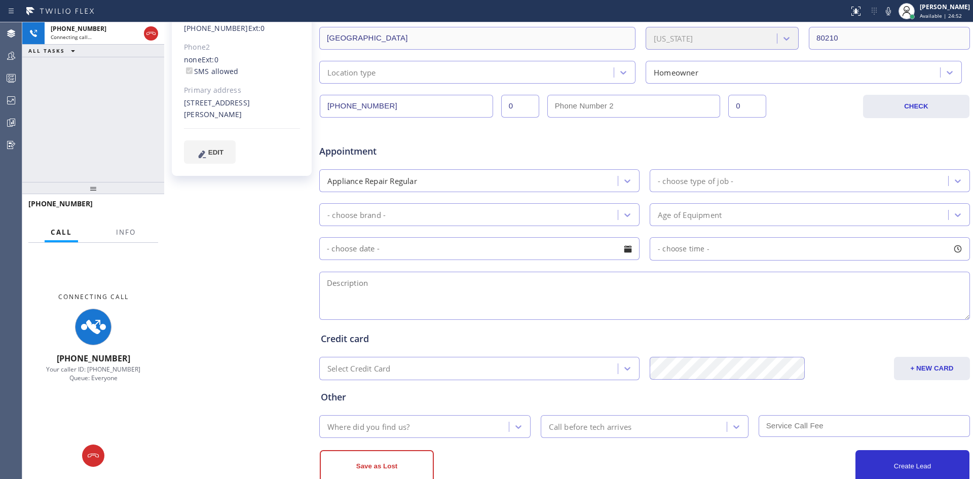
scroll to position [251, 0]
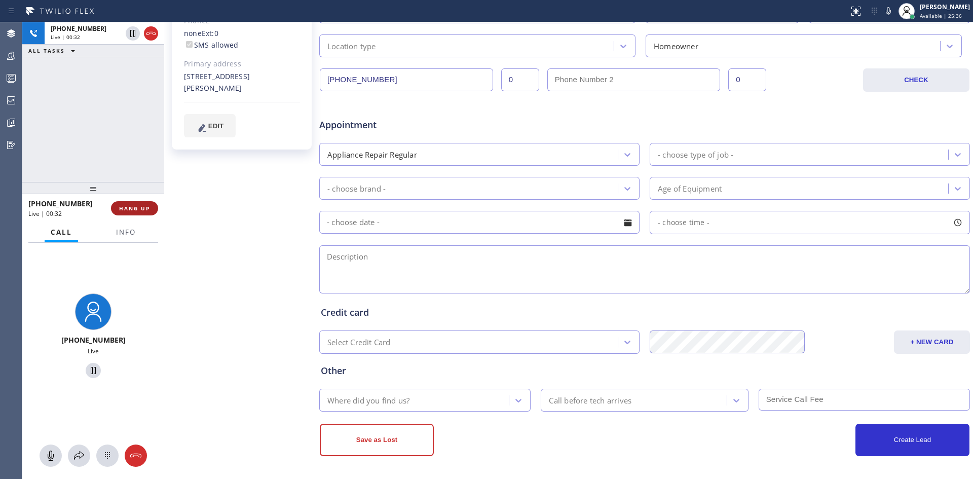
click at [128, 210] on span "HANG UP" at bounding box center [134, 208] width 31 height 7
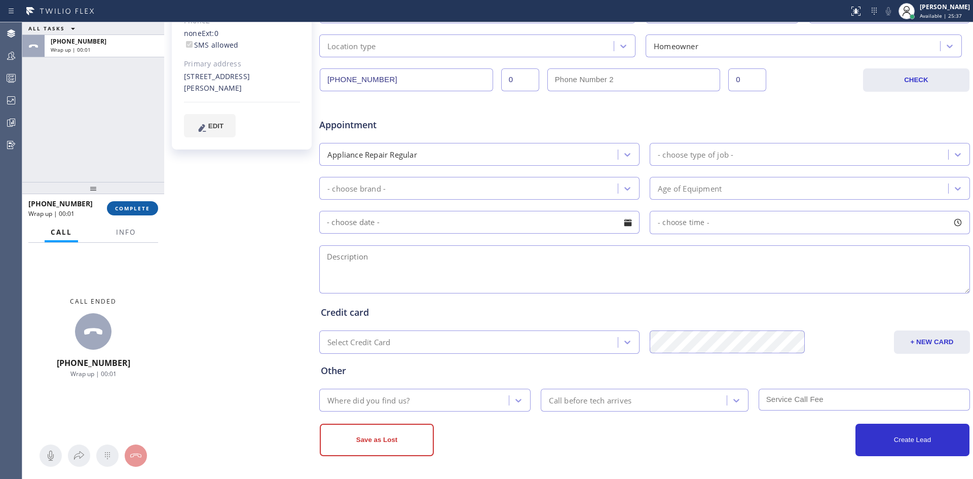
click at [137, 210] on span "COMPLETE" at bounding box center [132, 208] width 35 height 7
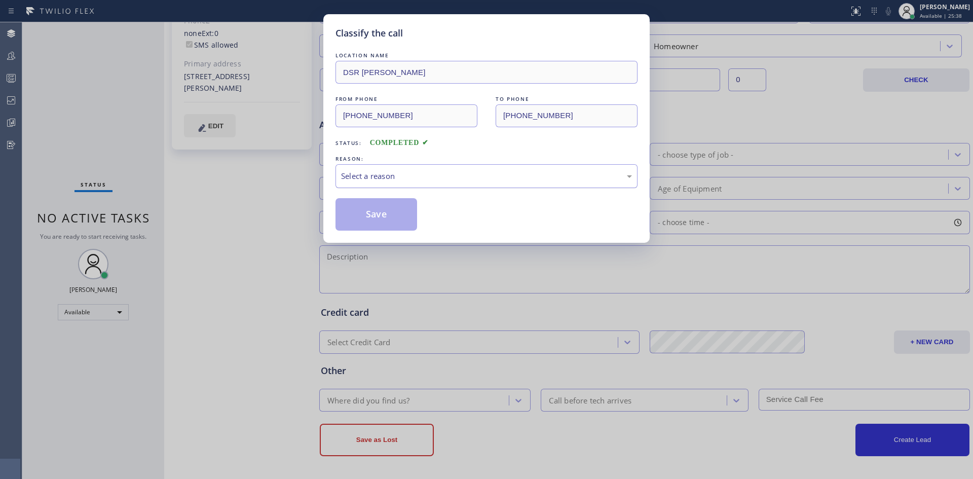
click at [496, 167] on div "Select a reason" at bounding box center [486, 176] width 302 height 24
click at [391, 217] on button "Save" at bounding box center [376, 214] width 82 height 32
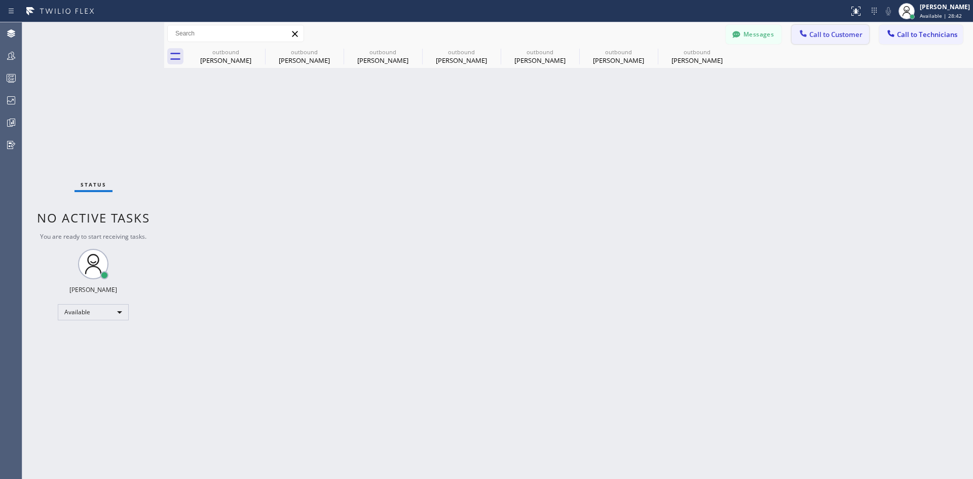
click at [830, 43] on button "Call to Customer" at bounding box center [830, 34] width 78 height 19
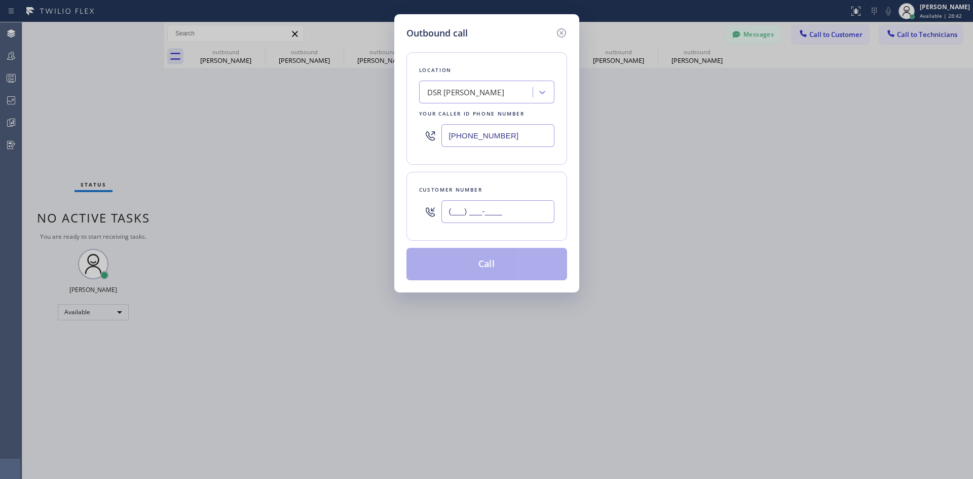
click at [534, 212] on input "(___) ___-____" at bounding box center [497, 211] width 113 height 23
paste input "303) 589-6041"
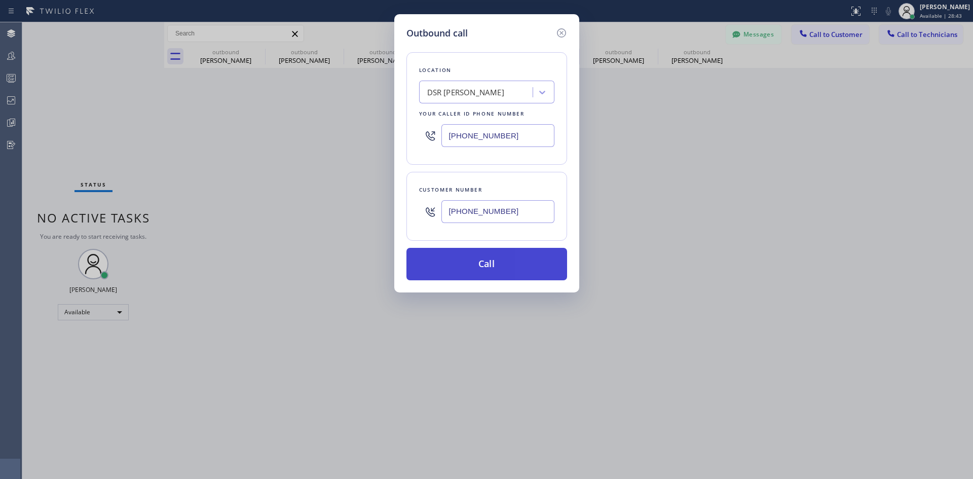
type input "(303) 589-6041"
click at [530, 262] on button "Call" at bounding box center [486, 264] width 161 height 32
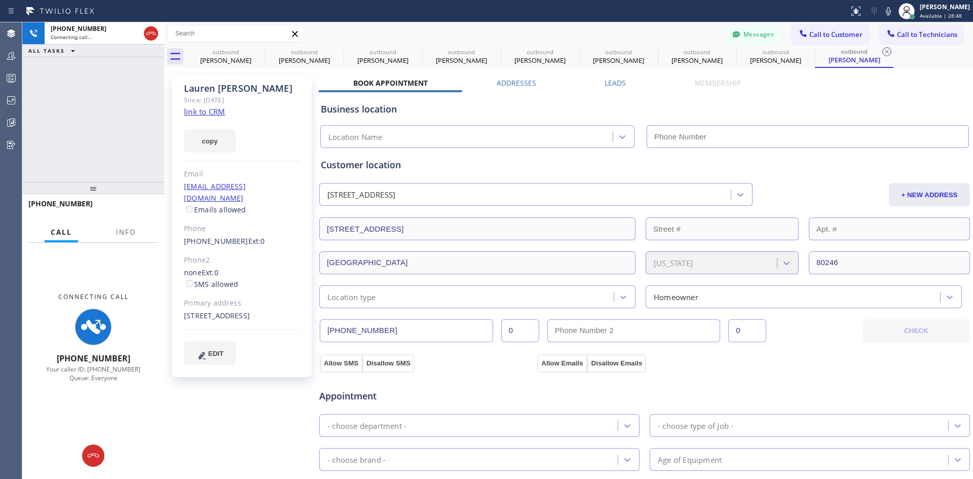
type input "(213) 301-0966"
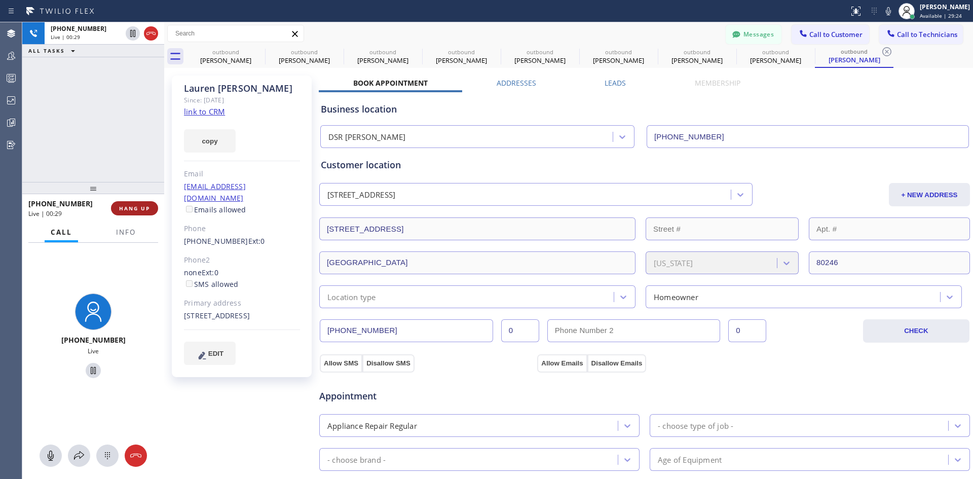
click at [126, 213] on button "HANG UP" at bounding box center [134, 208] width 47 height 14
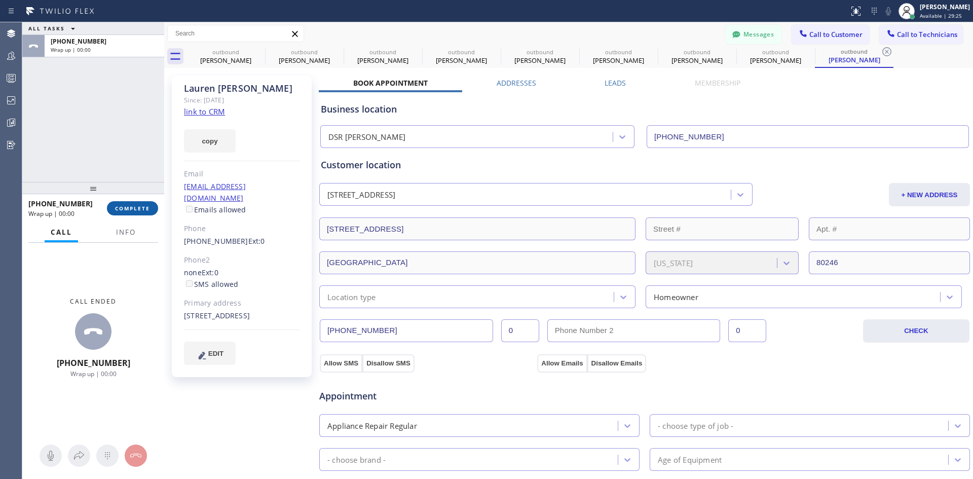
click at [142, 213] on button "COMPLETE" at bounding box center [132, 208] width 51 height 14
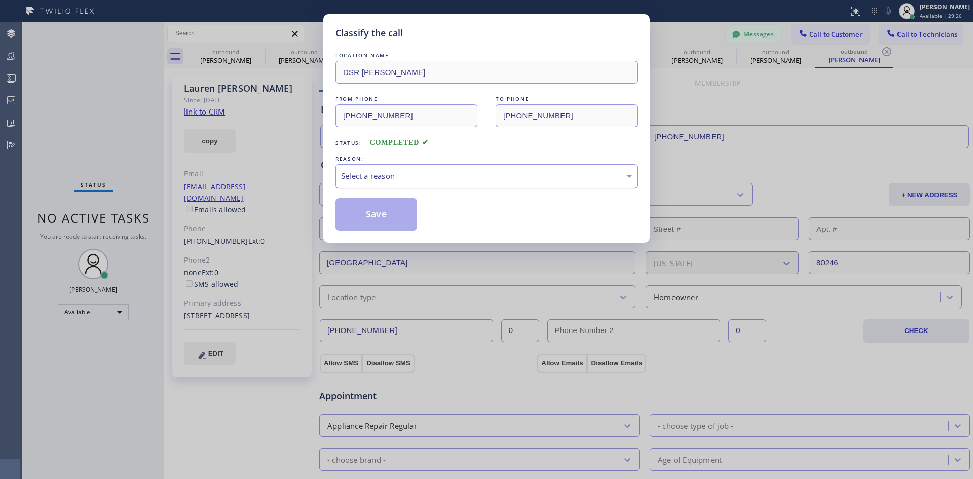
click at [511, 174] on div "Select a reason" at bounding box center [486, 176] width 291 height 12
click at [387, 208] on button "Save" at bounding box center [376, 214] width 82 height 32
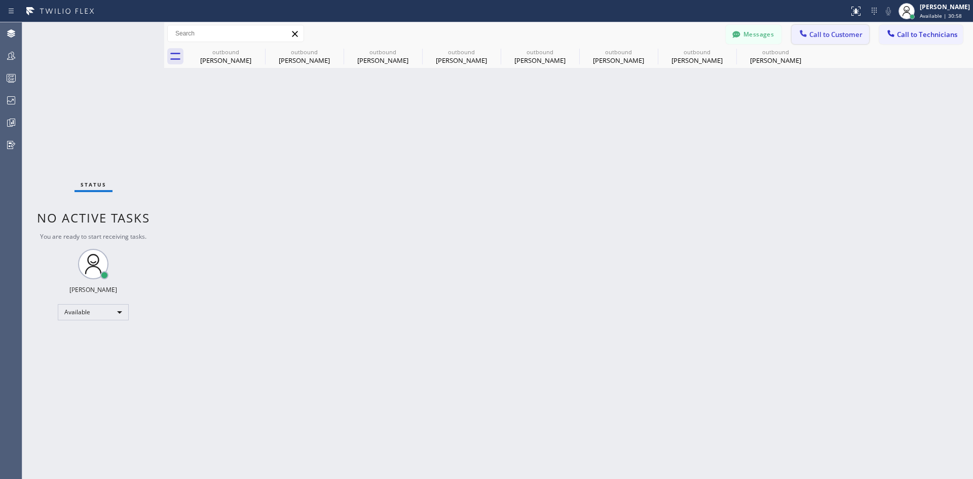
click at [858, 35] on span "Call to Customer" at bounding box center [835, 34] width 53 height 9
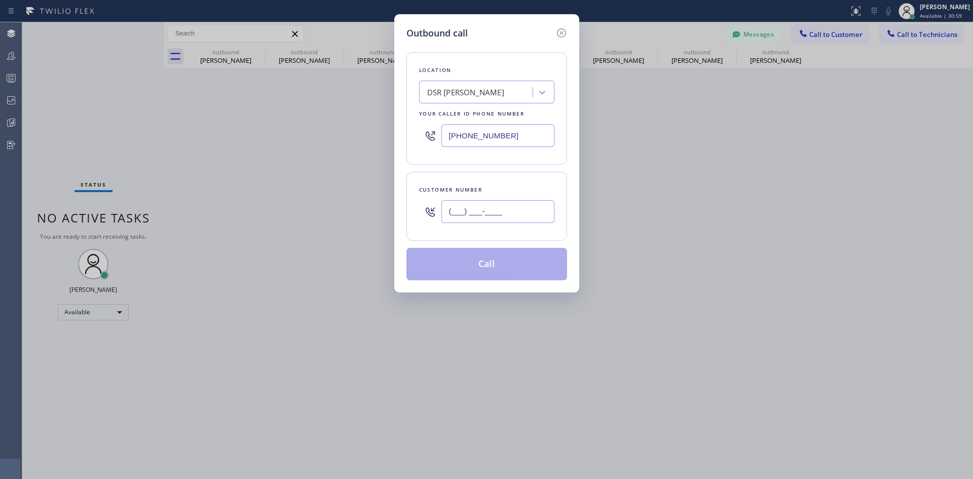
click at [521, 201] on input "(___) ___-____" at bounding box center [497, 211] width 113 height 23
paste input "720) 352-2939"
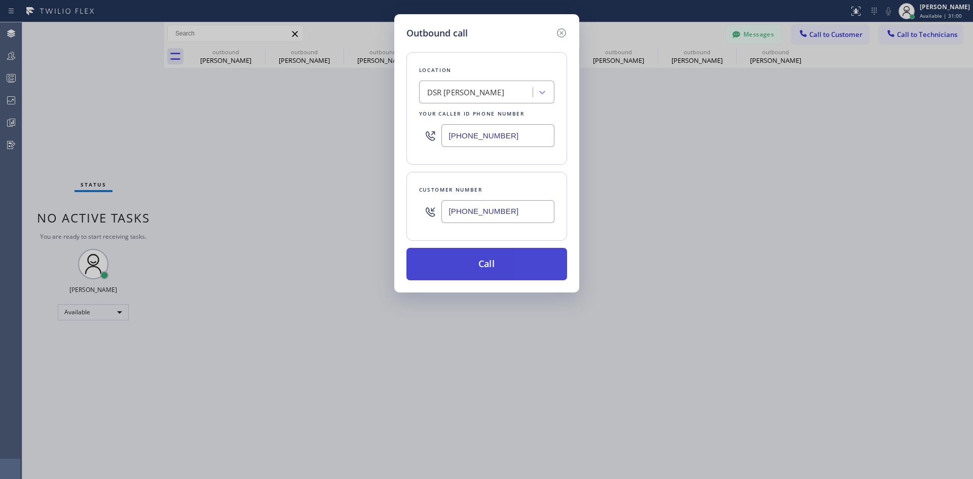
type input "(720) 352-2939"
click at [501, 261] on button "Call" at bounding box center [486, 264] width 161 height 32
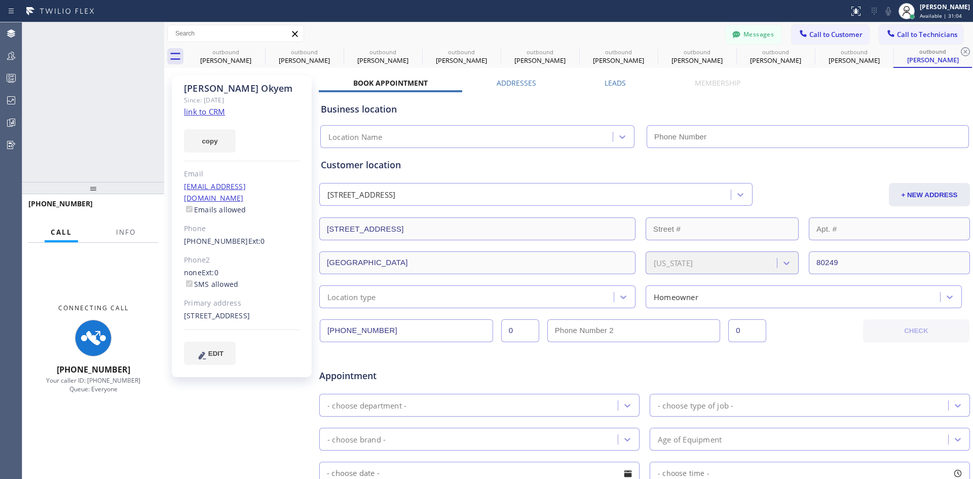
type input "(213) 301-0966"
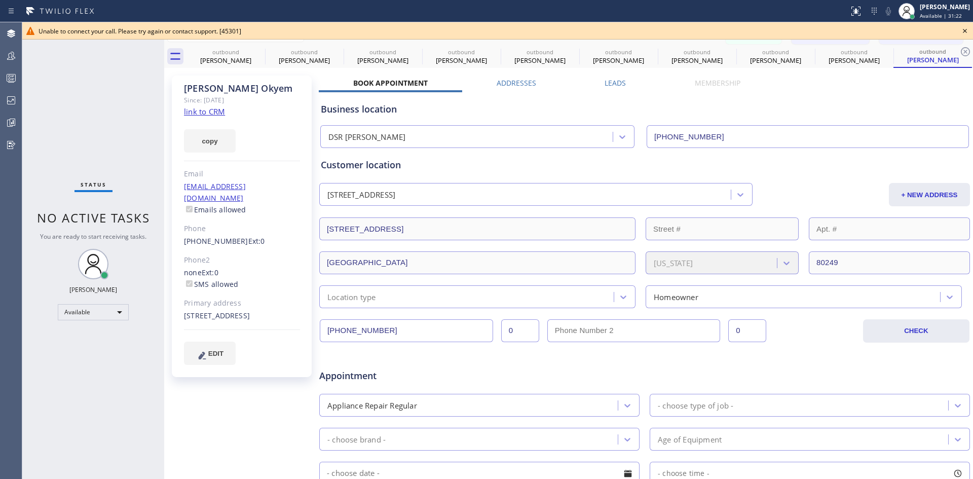
click at [967, 28] on icon at bounding box center [964, 31] width 12 height 12
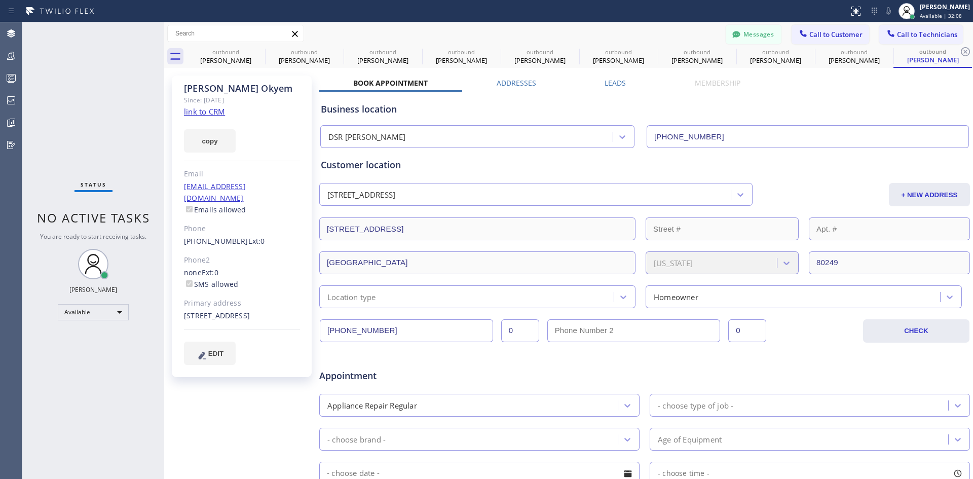
drag, startPoint x: 831, startPoint y: 27, endPoint x: 812, endPoint y: 43, distance: 24.8
click at [830, 27] on button "Call to Customer" at bounding box center [830, 34] width 78 height 19
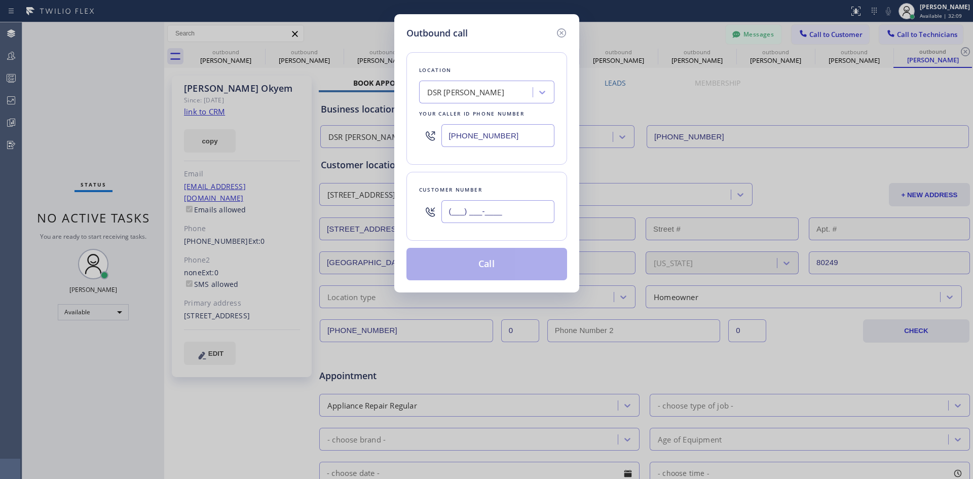
click at [503, 208] on input "(___) ___-____" at bounding box center [497, 211] width 113 height 23
paste input "415) 902-5283"
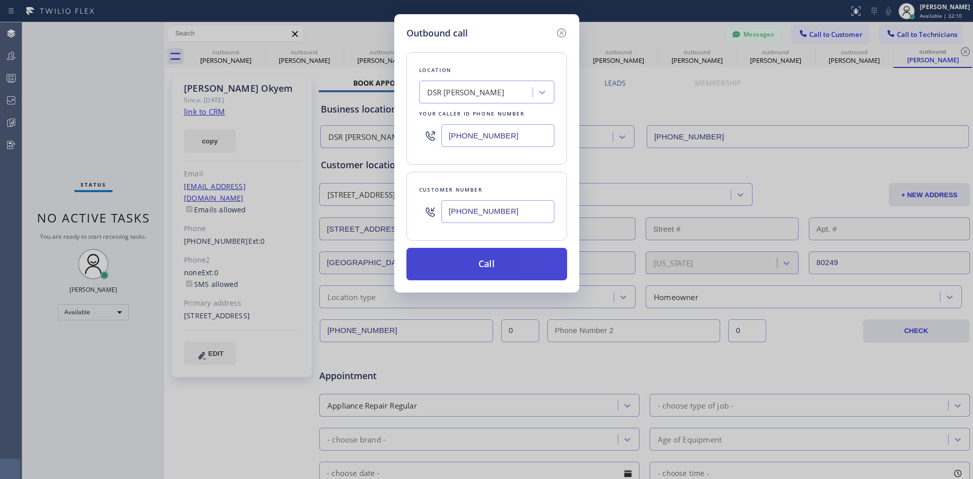
type input "(415) 902-5283"
click at [516, 266] on button "Call" at bounding box center [486, 264] width 161 height 32
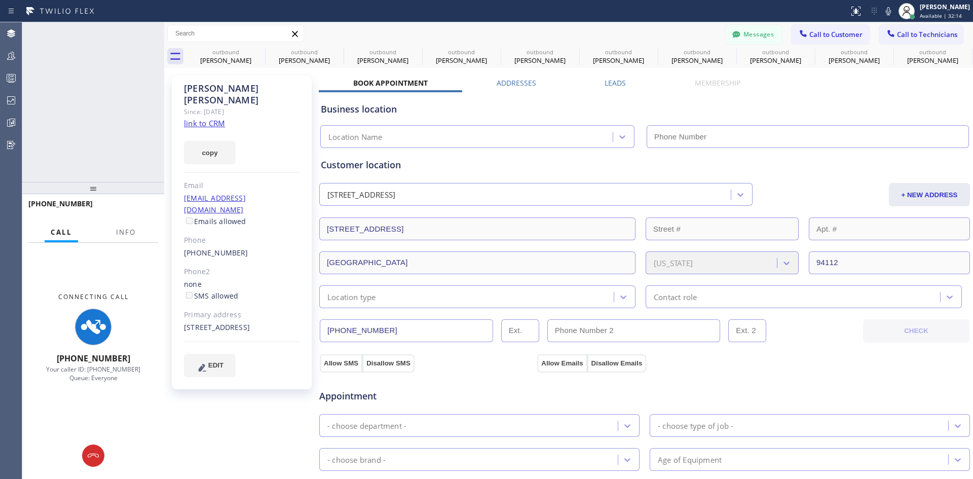
type input "(213) 301-0966"
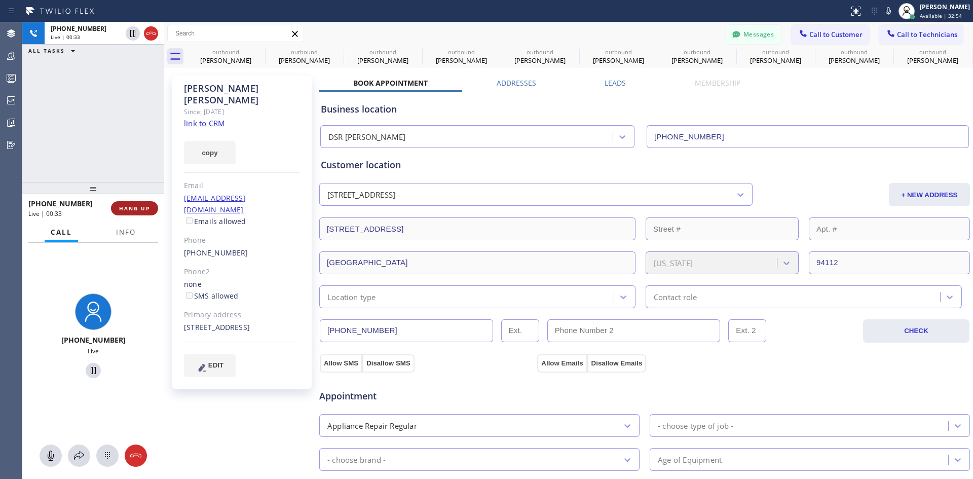
click at [131, 212] on span "HANG UP" at bounding box center [134, 208] width 31 height 7
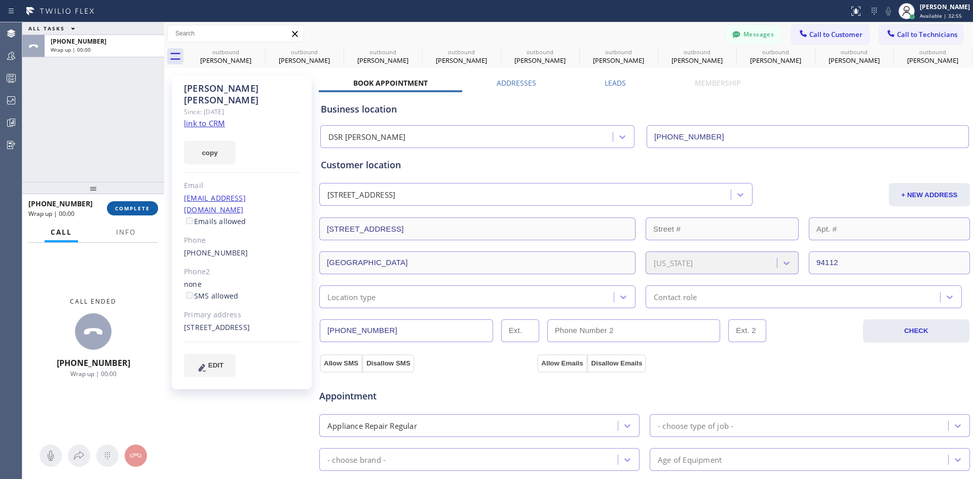
click at [127, 208] on span "COMPLETE" at bounding box center [132, 208] width 35 height 7
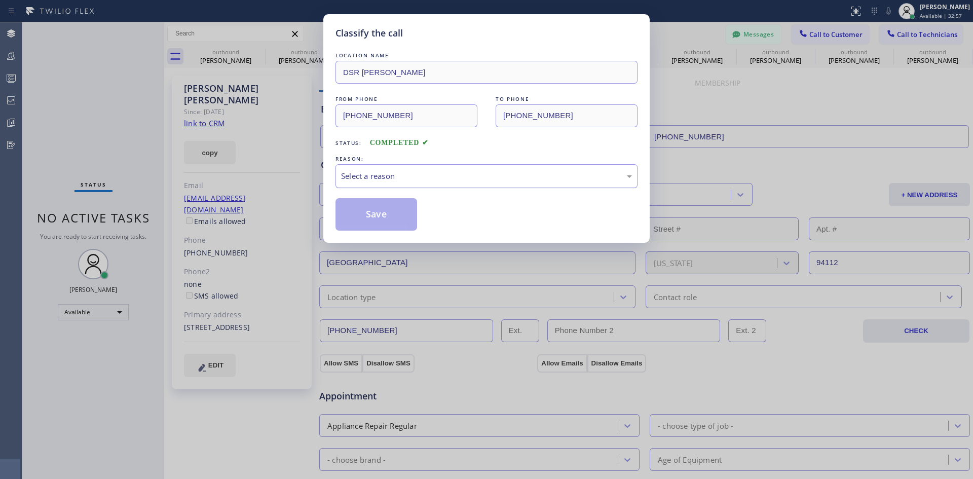
click at [481, 173] on div "Select a reason" at bounding box center [486, 176] width 291 height 12
click at [360, 213] on button "Save" at bounding box center [376, 214] width 82 height 32
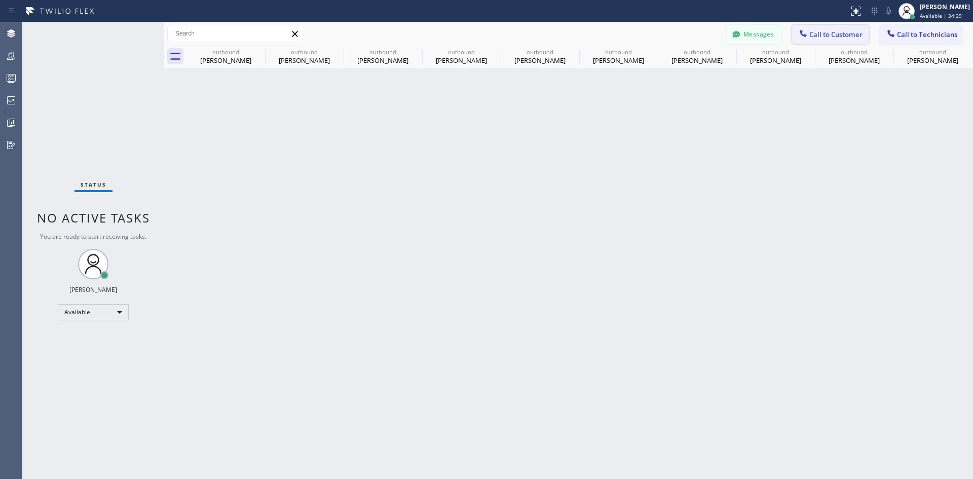
click at [827, 39] on span "Call to Customer" at bounding box center [835, 34] width 53 height 9
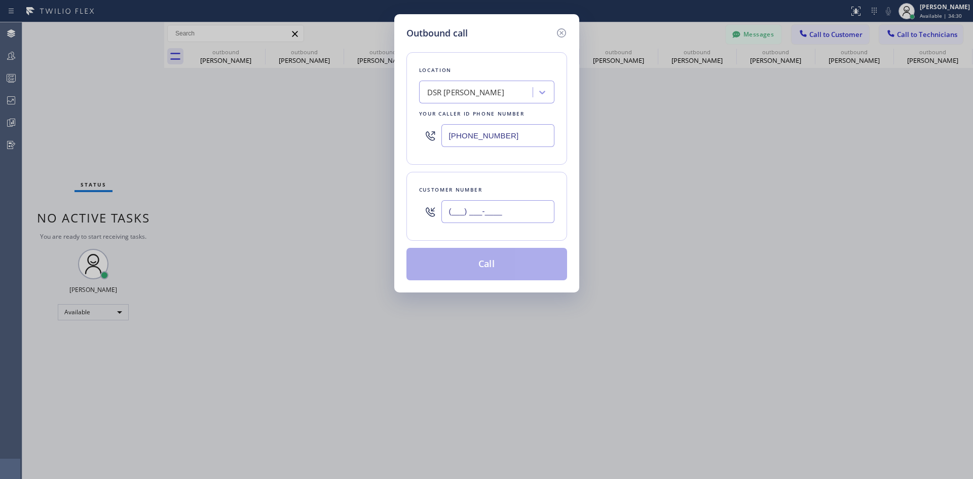
click at [504, 206] on input "(___) ___-____" at bounding box center [497, 211] width 113 height 23
paste input "949) 742-3770"
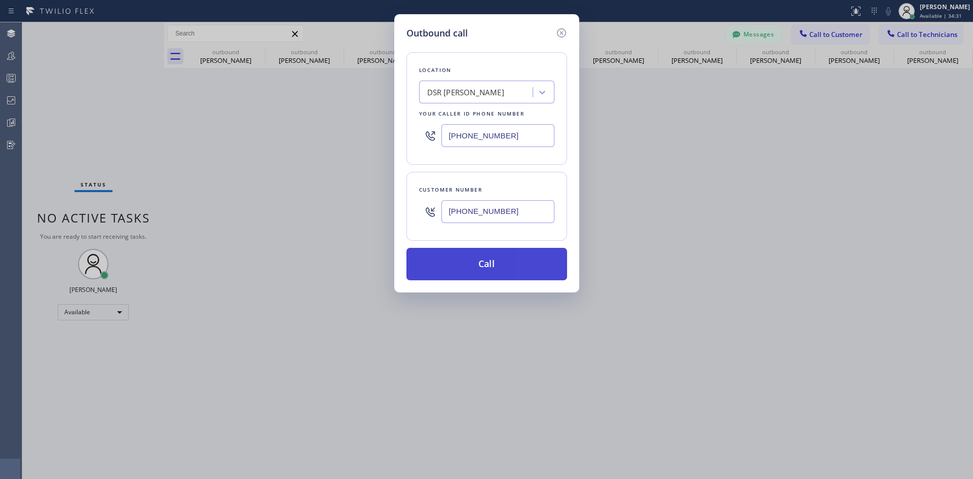
type input "(949) 742-3770"
click at [486, 254] on button "Call" at bounding box center [486, 264] width 161 height 32
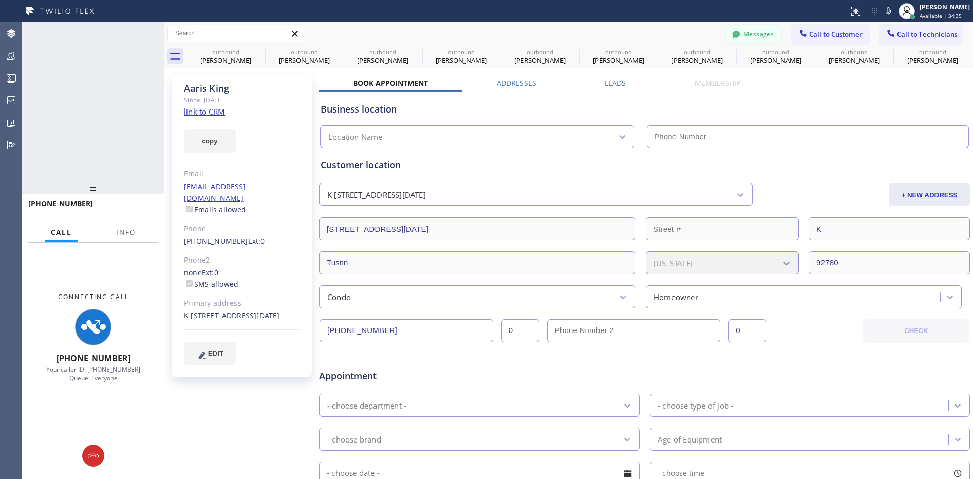
type input "(213) 301-0966"
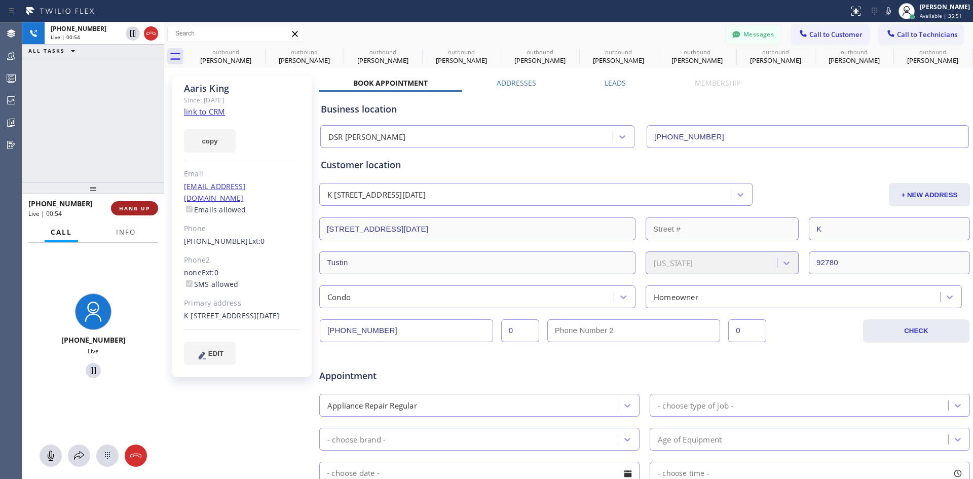
click at [150, 210] on button "HANG UP" at bounding box center [134, 208] width 47 height 14
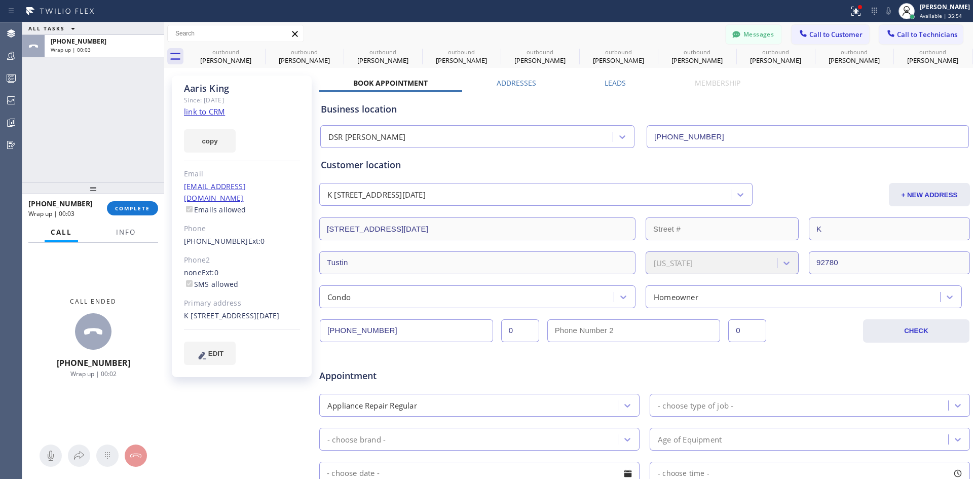
drag, startPoint x: 138, startPoint y: 206, endPoint x: 161, endPoint y: 188, distance: 29.0
click at [139, 206] on span "COMPLETE" at bounding box center [132, 208] width 35 height 7
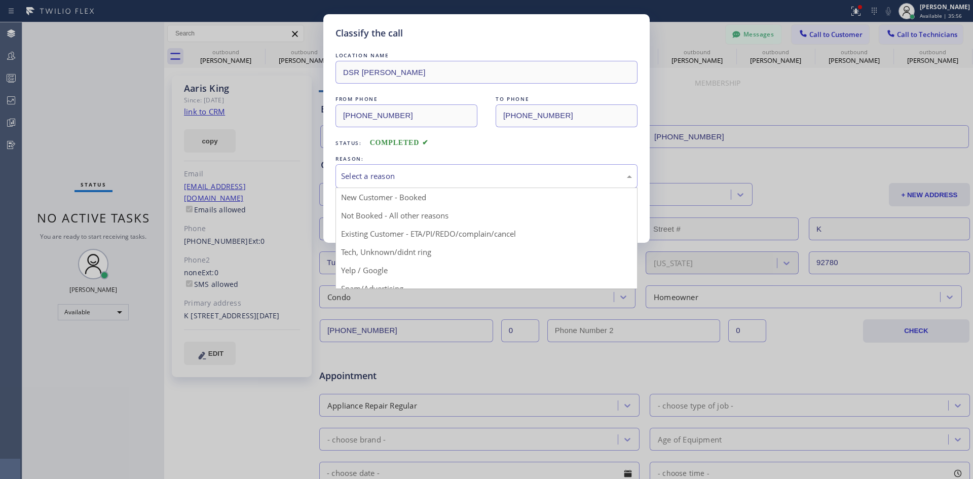
click at [454, 170] on div "Select a reason" at bounding box center [486, 176] width 291 height 12
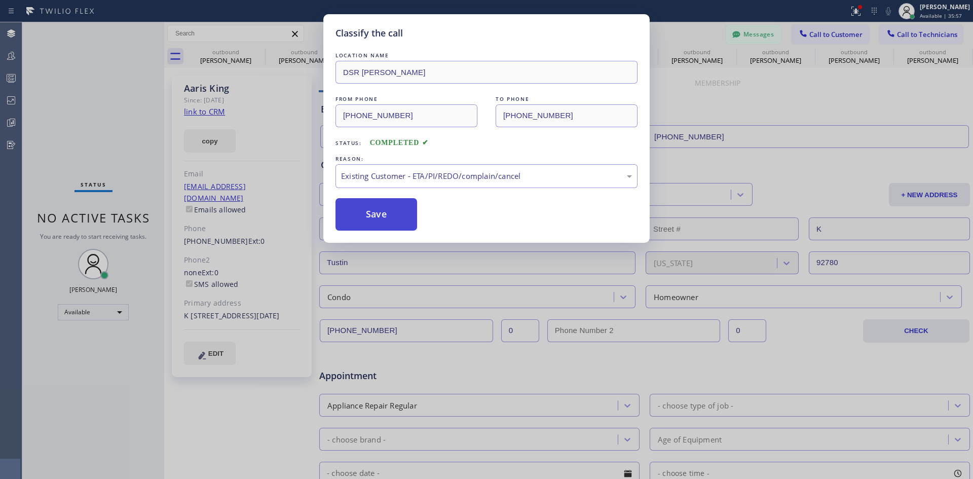
click at [402, 216] on button "Save" at bounding box center [376, 214] width 82 height 32
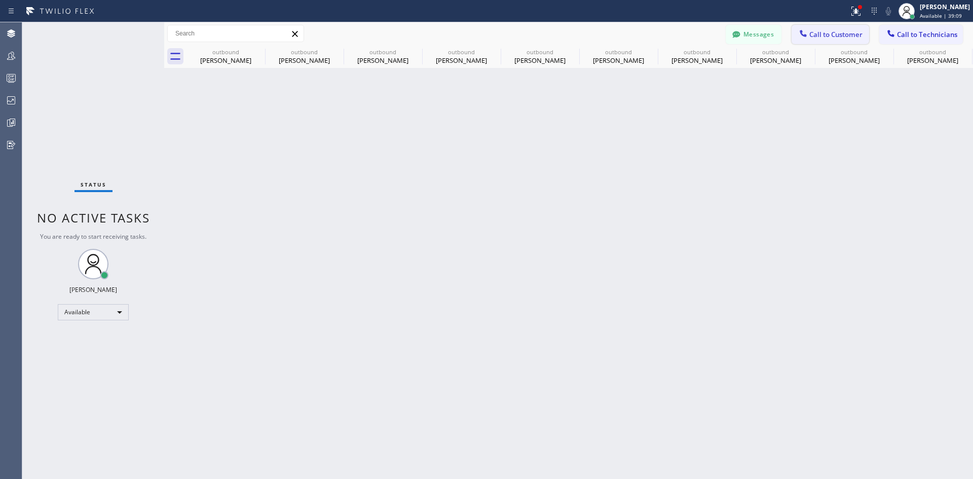
click at [835, 34] on span "Call to Customer" at bounding box center [835, 34] width 53 height 9
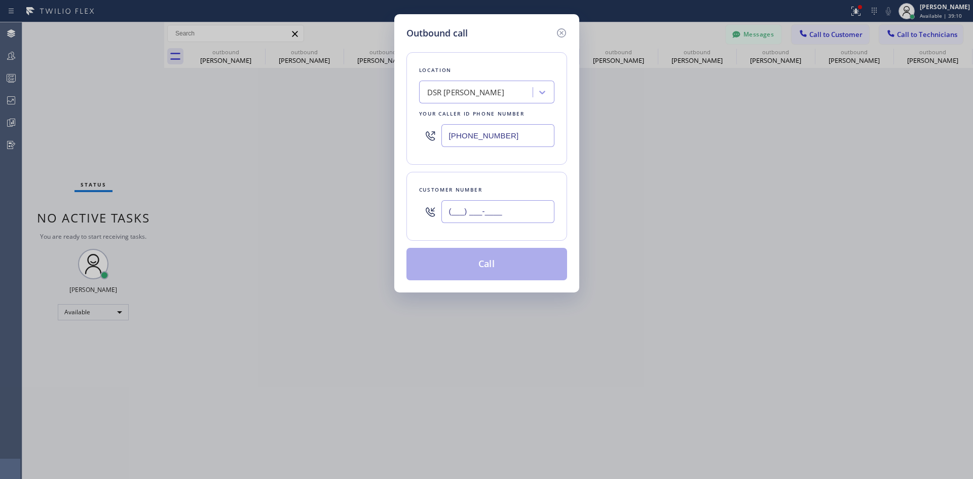
click at [511, 205] on input "(___) ___-____" at bounding box center [497, 211] width 113 height 23
paste input "714) 272-3377"
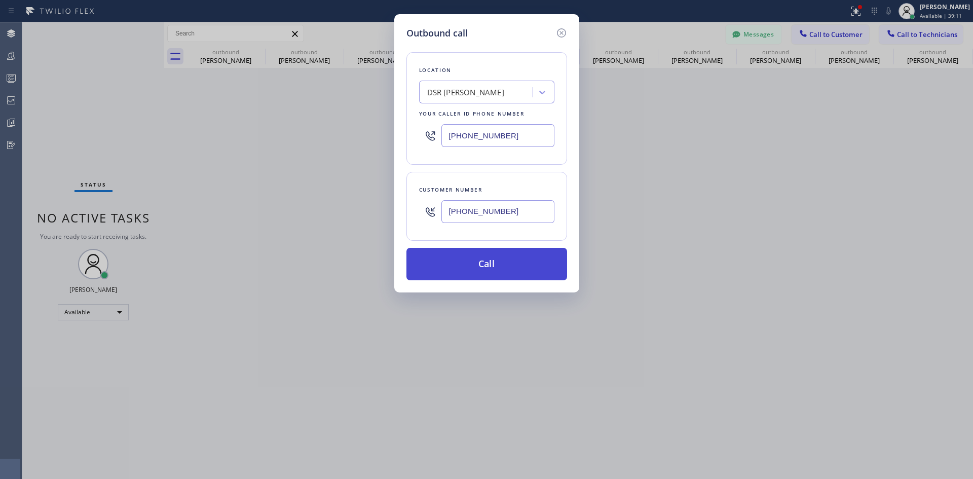
type input "(714) 272-3377"
click at [509, 265] on button "Call" at bounding box center [486, 264] width 161 height 32
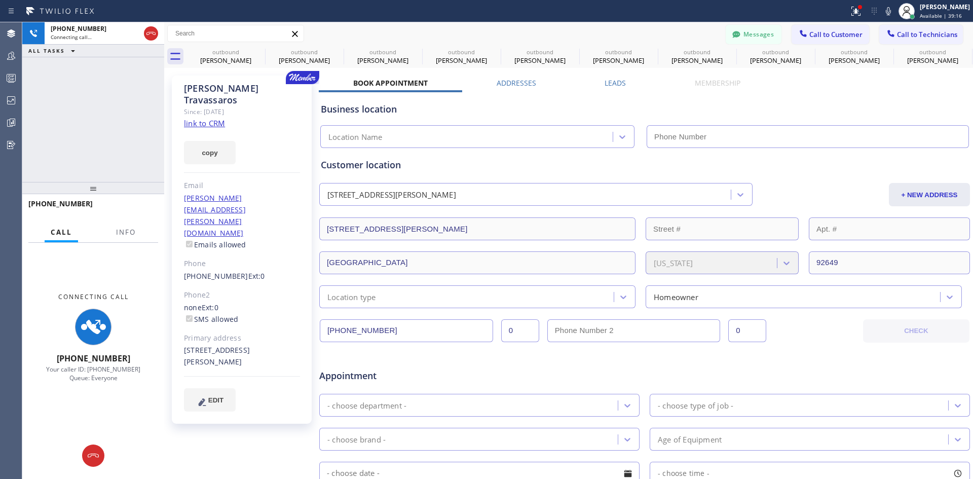
type input "(213) 301-0966"
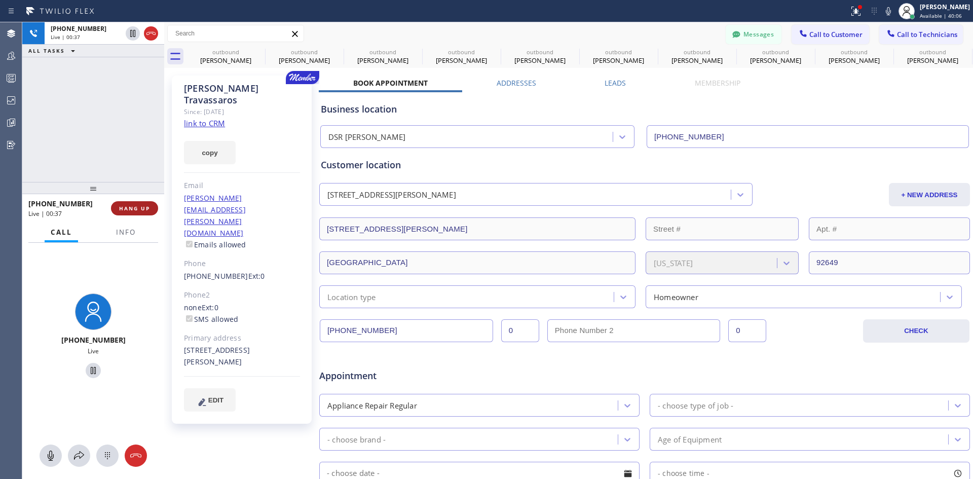
click at [143, 212] on span "HANG UP" at bounding box center [134, 208] width 31 height 7
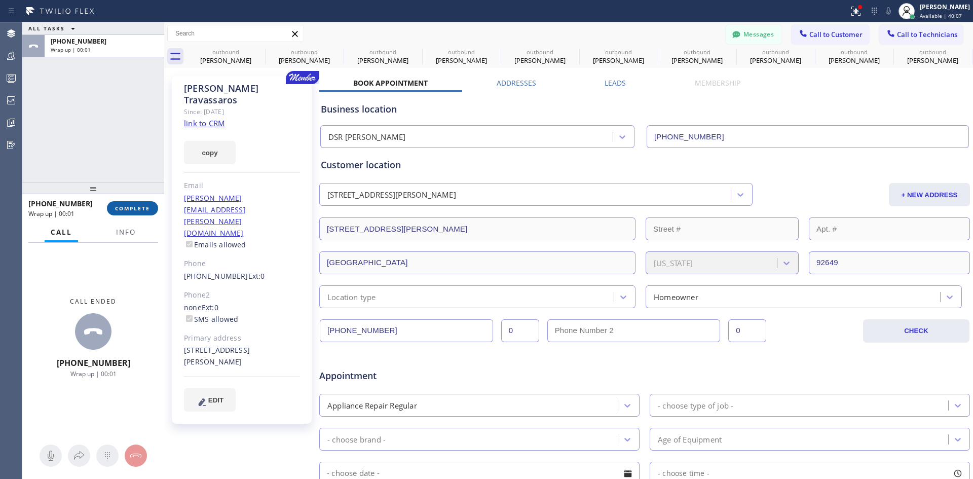
click at [135, 209] on span "COMPLETE" at bounding box center [132, 208] width 35 height 7
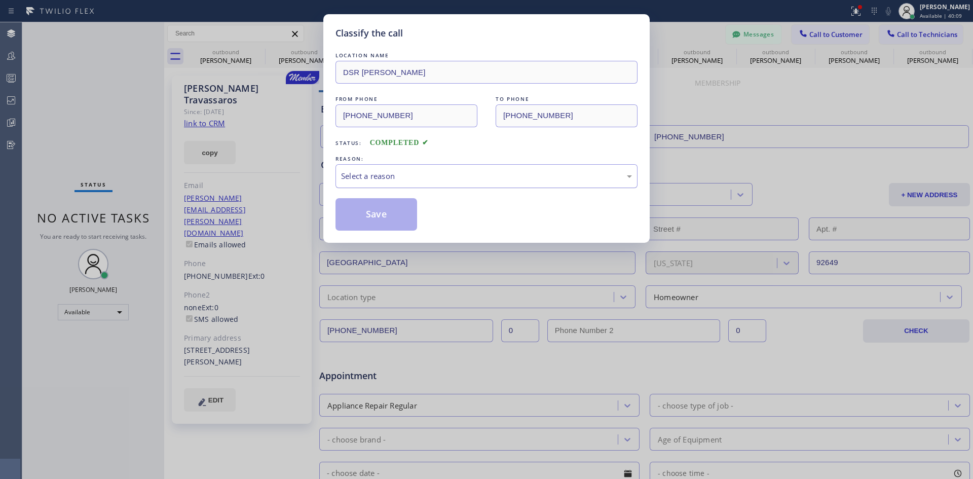
click at [400, 180] on div "Select a reason" at bounding box center [486, 176] width 291 height 12
click at [402, 210] on button "Save" at bounding box center [376, 214] width 82 height 32
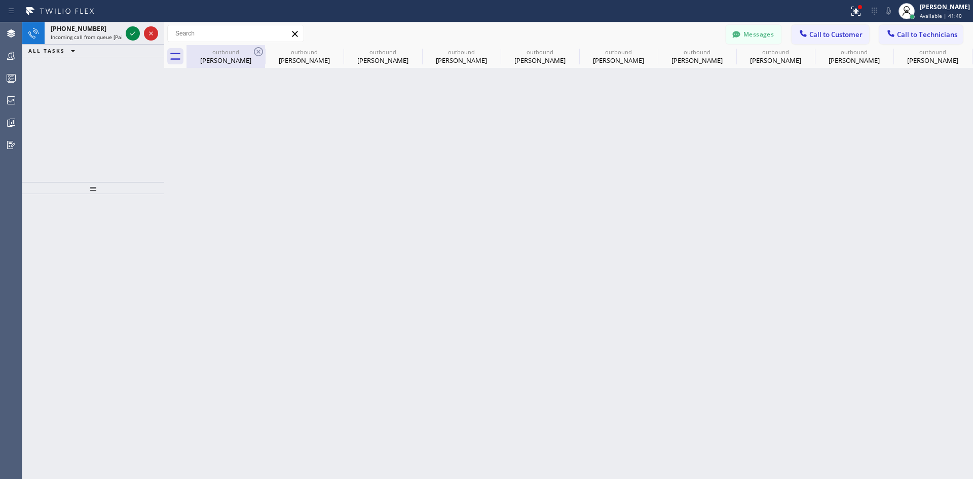
click at [244, 61] on div "Margaret O'Leary" at bounding box center [225, 60] width 76 height 9
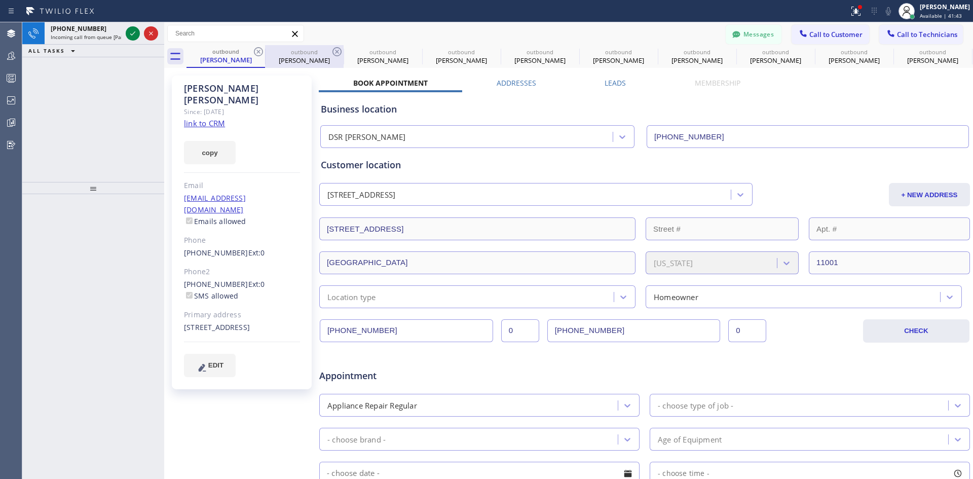
click at [292, 49] on div "outbound" at bounding box center [304, 52] width 76 height 8
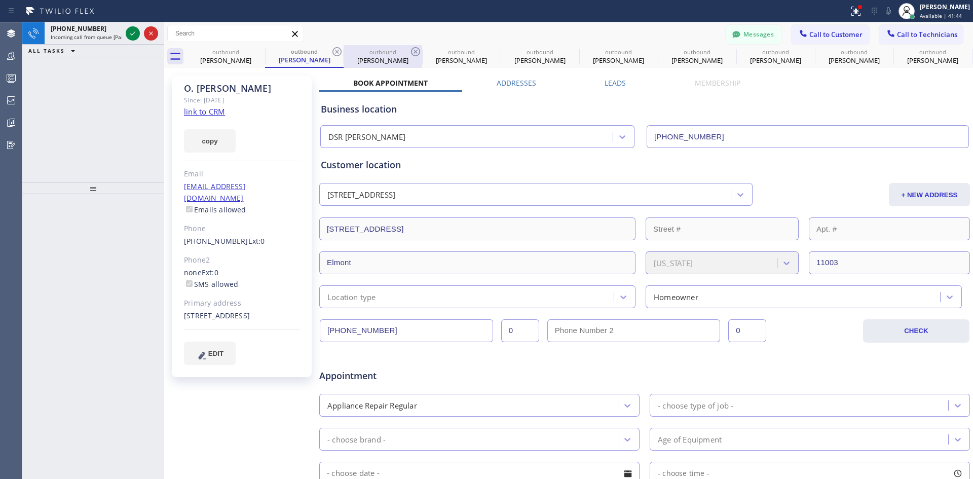
click at [380, 61] on div "Amy Wick" at bounding box center [382, 60] width 76 height 9
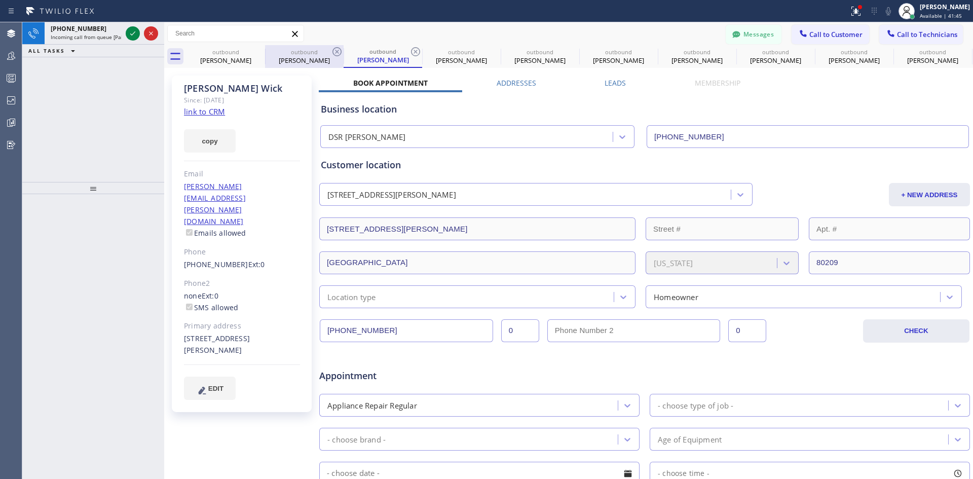
drag, startPoint x: 468, startPoint y: 61, endPoint x: 282, endPoint y: 50, distance: 186.2
click at [468, 61] on div "Shannon Jovanovich" at bounding box center [461, 60] width 76 height 9
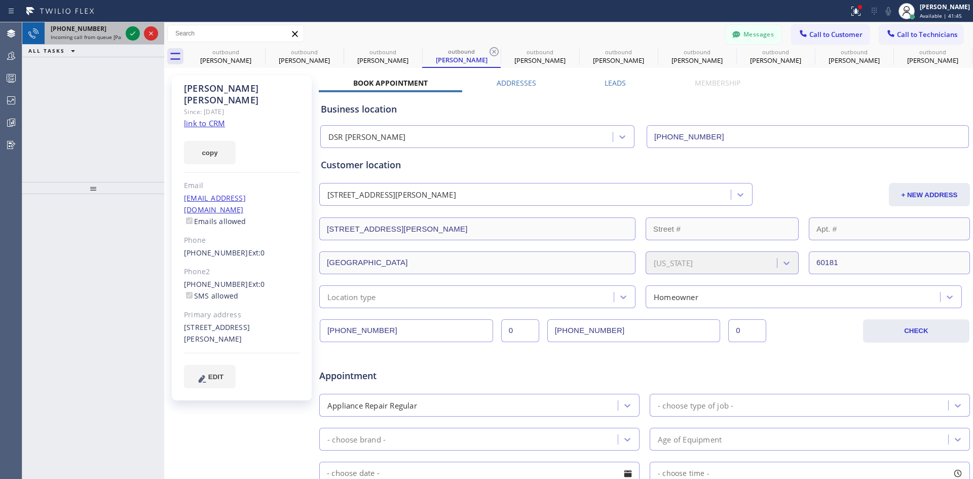
click at [103, 37] on span "Incoming call from queue [PaidCalls] HVAC" at bounding box center [102, 36] width 102 height 7
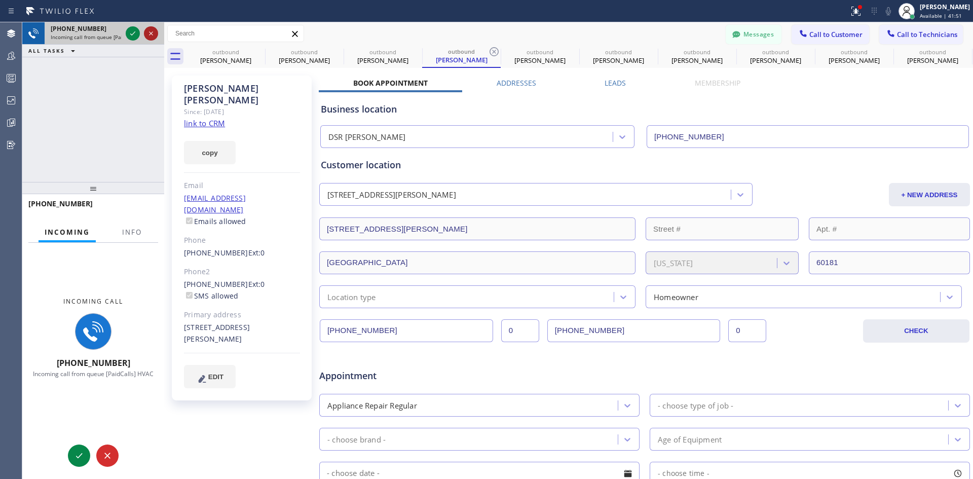
click at [156, 33] on icon at bounding box center [151, 33] width 12 height 12
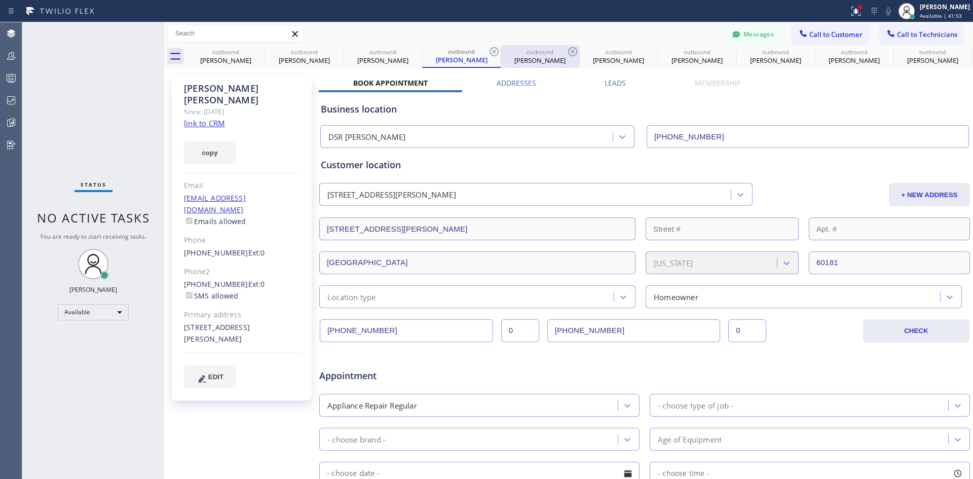
click at [550, 61] on div "Joel Joseph" at bounding box center [540, 60] width 76 height 9
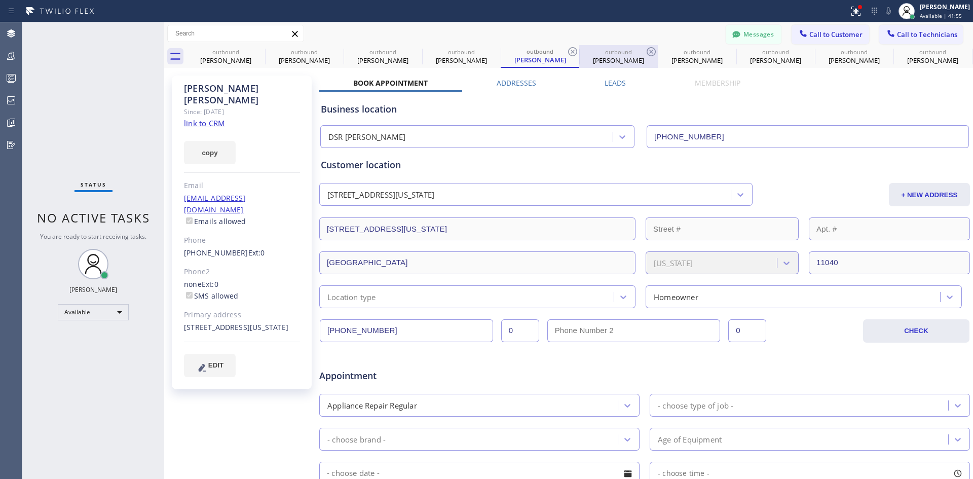
drag, startPoint x: 623, startPoint y: 60, endPoint x: 631, endPoint y: 61, distance: 8.2
click at [623, 60] on div "Brian Slinn" at bounding box center [618, 60] width 76 height 9
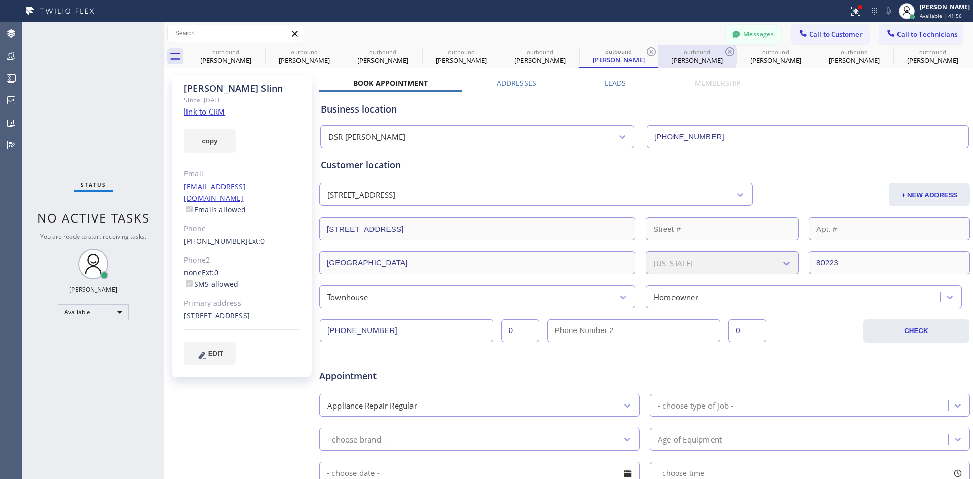
click at [694, 59] on div "Christina Correa" at bounding box center [697, 60] width 76 height 9
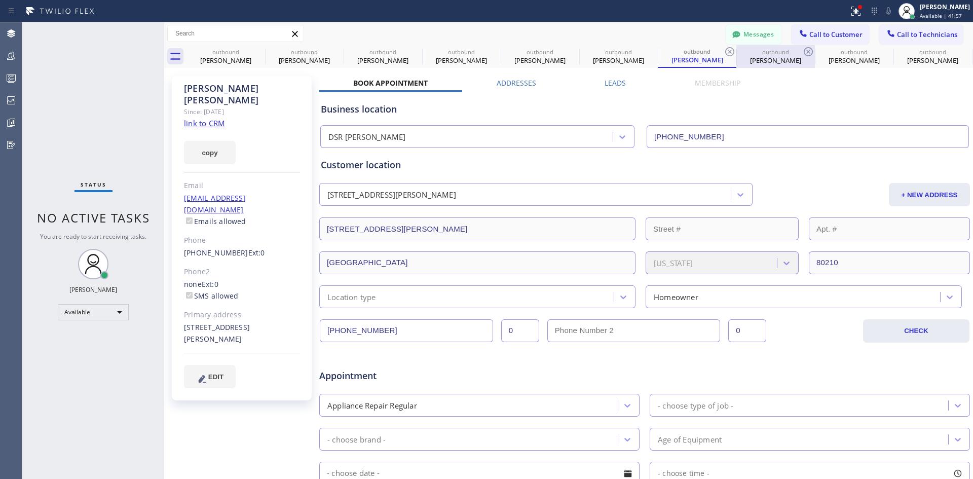
click at [761, 60] on div "Lauren Sternberg" at bounding box center [775, 60] width 76 height 9
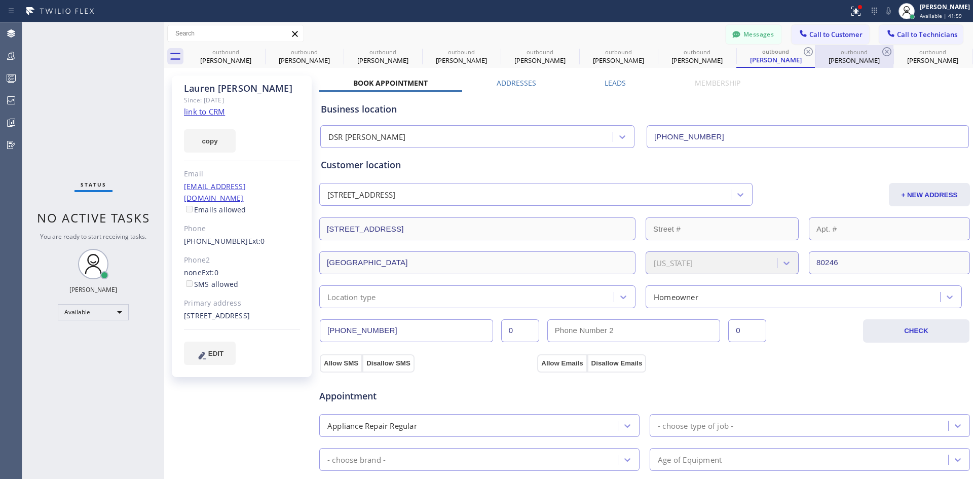
drag, startPoint x: 849, startPoint y: 61, endPoint x: 888, endPoint y: 63, distance: 39.1
click at [849, 61] on div "Wilson Okyem" at bounding box center [854, 60] width 76 height 9
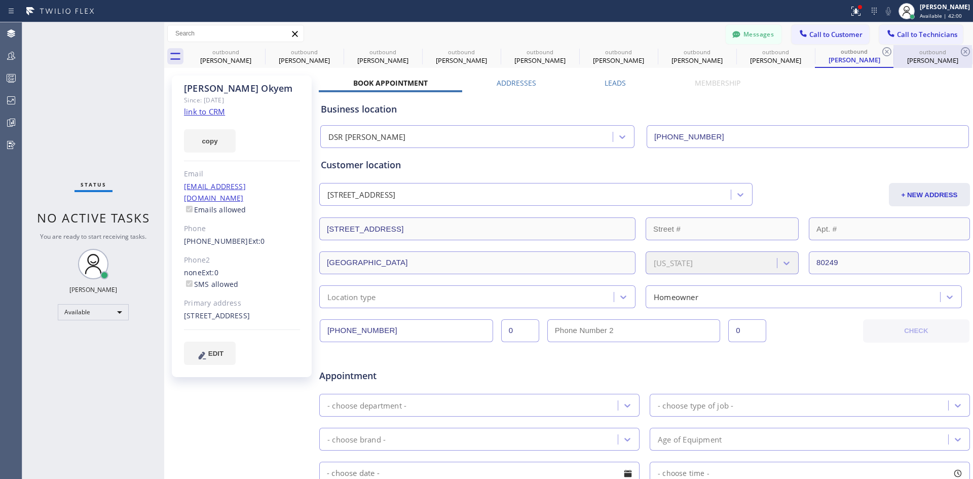
click at [921, 62] on div "Wilson Okyem" at bounding box center [932, 60] width 76 height 9
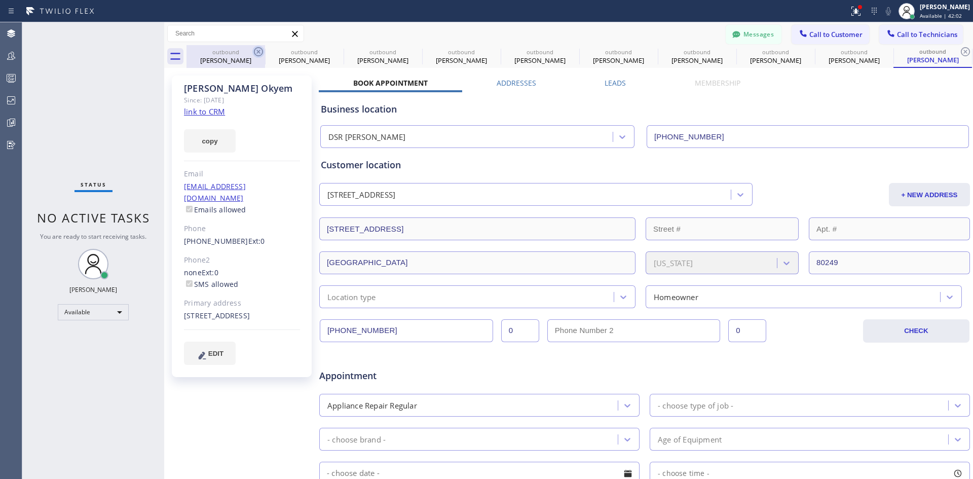
click at [257, 51] on icon at bounding box center [258, 52] width 12 height 12
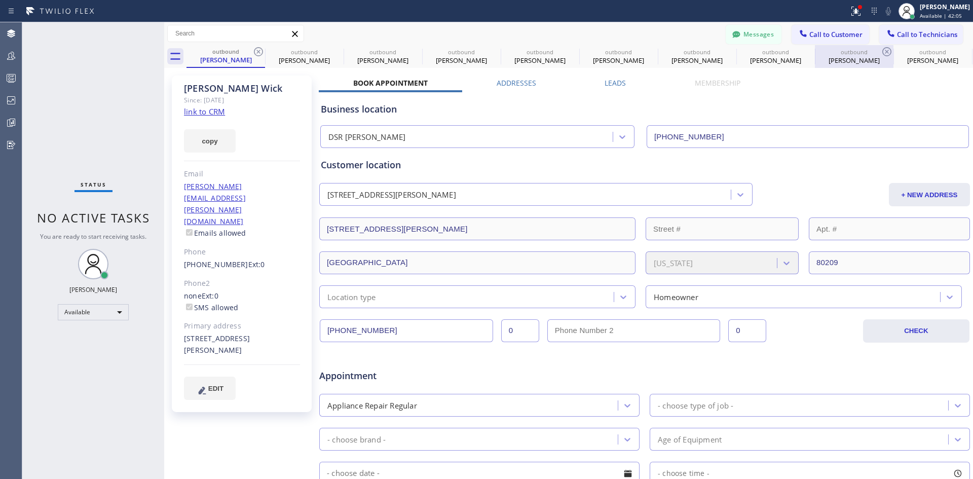
click at [831, 60] on div "Katherine Mackenzie" at bounding box center [854, 60] width 76 height 9
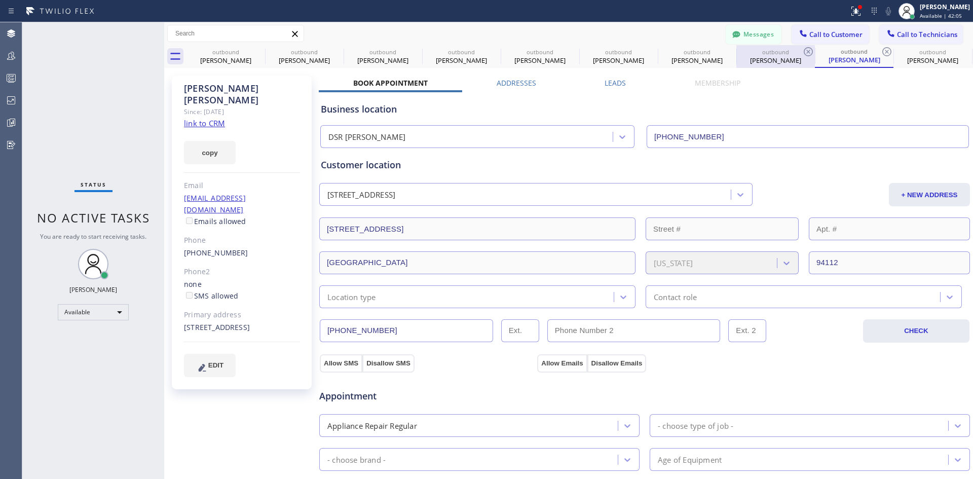
click at [783, 59] on div "Wilson Okyem" at bounding box center [775, 60] width 76 height 9
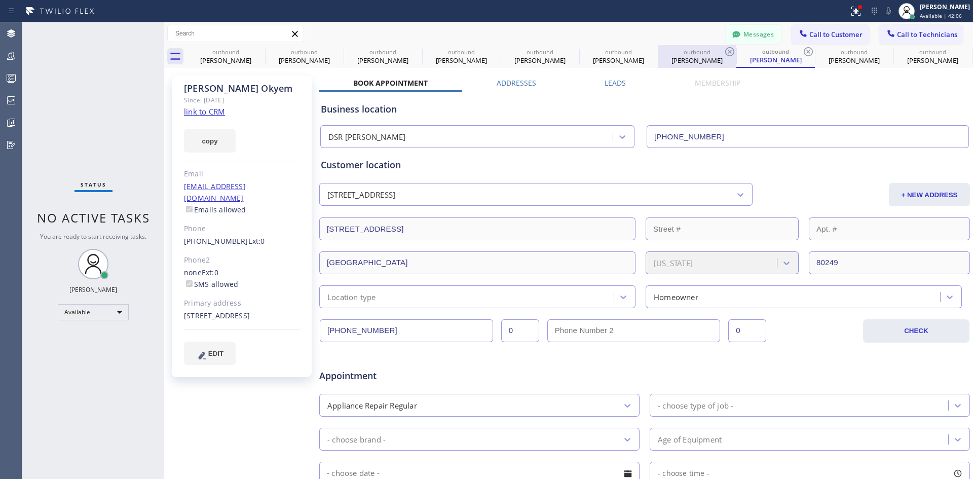
drag, startPoint x: 922, startPoint y: 60, endPoint x: 675, endPoint y: 59, distance: 247.2
click at [922, 60] on div "Aaris King" at bounding box center [932, 60] width 76 height 9
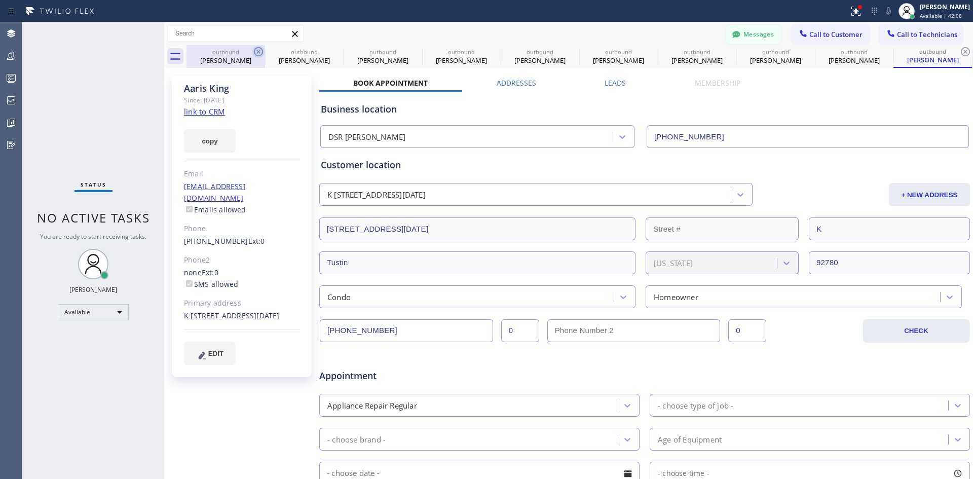
click at [256, 51] on icon at bounding box center [258, 52] width 12 height 12
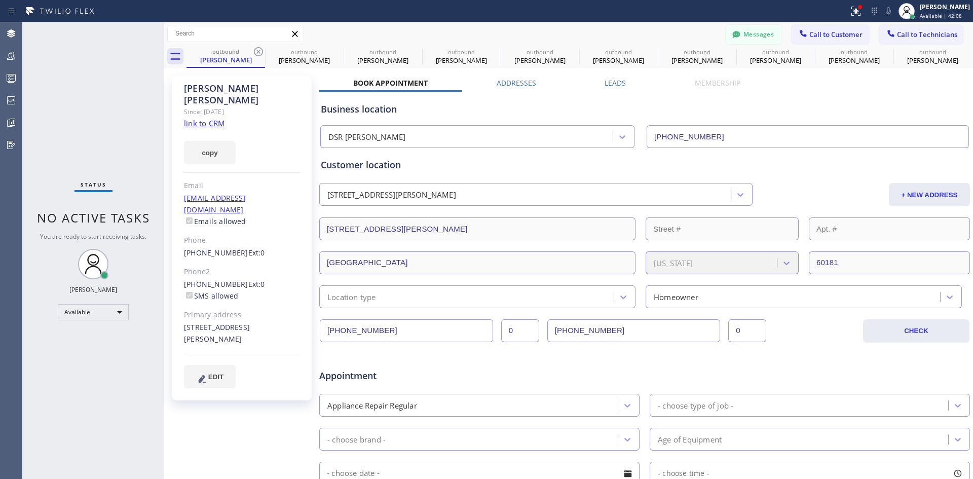
click at [256, 51] on icon at bounding box center [258, 52] width 12 height 12
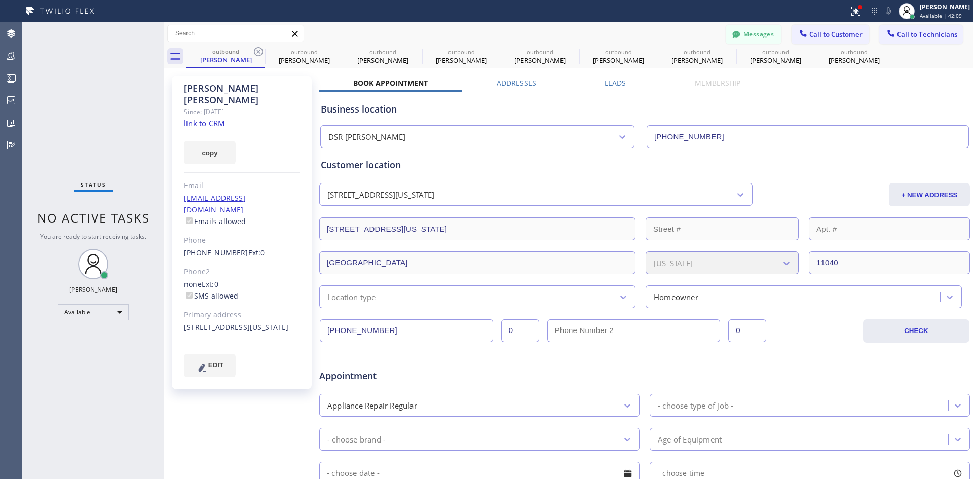
click at [841, 68] on div "Joel Joseph Since: 20 may 2020 link to CRM copy Email joeljoseph80@gmail.com Em…" at bounding box center [568, 399] width 809 height 662
click at [838, 62] on div "Lynn Travassaros" at bounding box center [854, 60] width 76 height 9
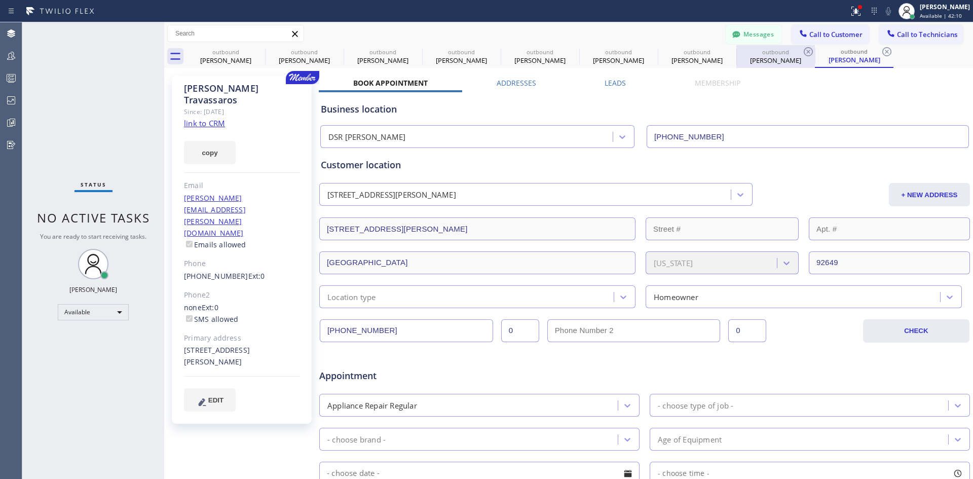
click at [754, 59] on div "Aaris King" at bounding box center [775, 60] width 76 height 9
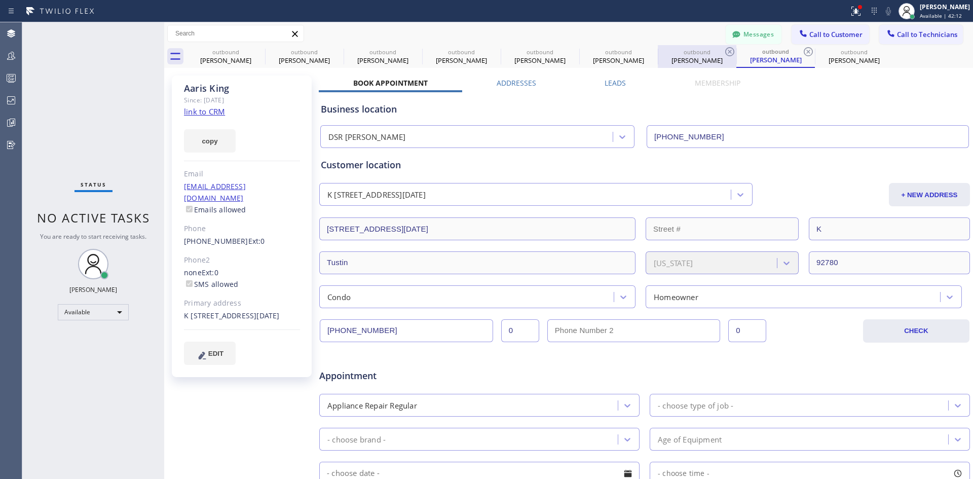
click at [662, 59] on div "Katherine Mackenzie" at bounding box center [697, 60] width 76 height 9
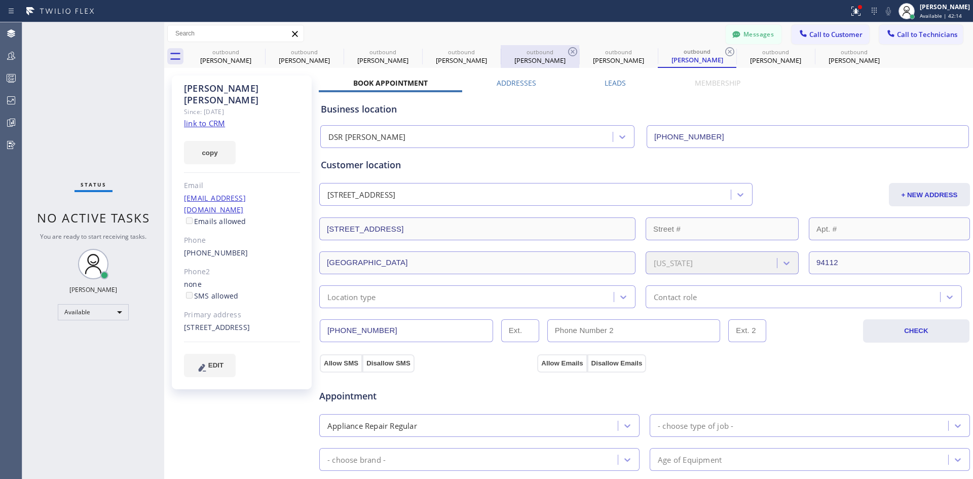
drag, startPoint x: 598, startPoint y: 59, endPoint x: 579, endPoint y: 59, distance: 19.3
click at [598, 59] on div "Wilson Okyem" at bounding box center [618, 60] width 76 height 9
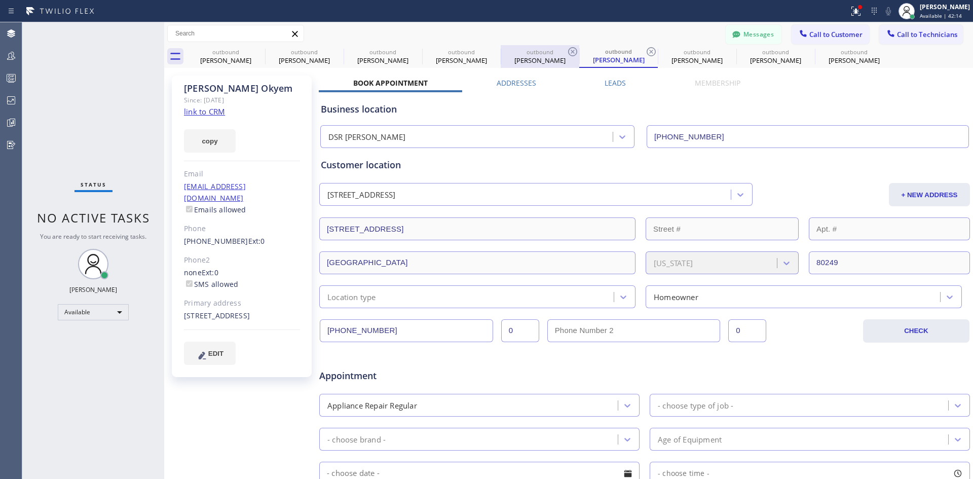
click at [544, 59] on div "Wilson Okyem" at bounding box center [540, 60] width 76 height 9
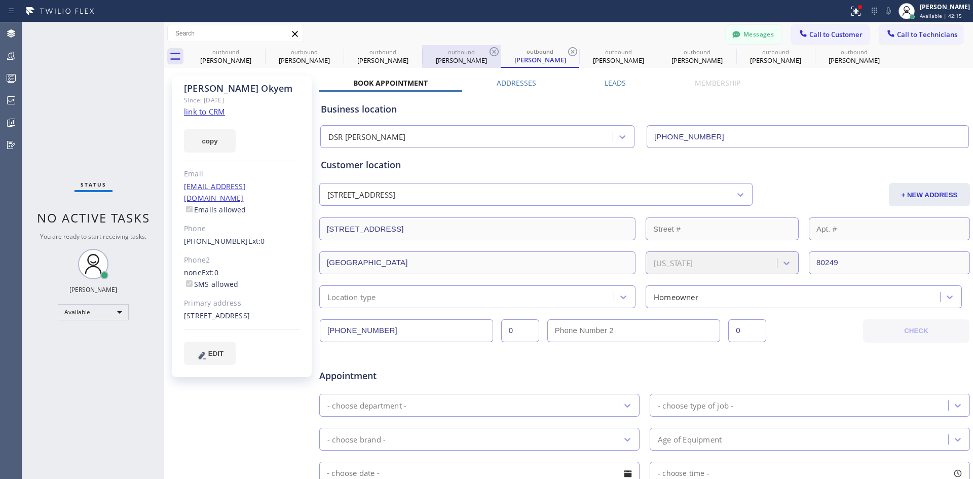
click at [438, 60] on div "Lauren Sternberg" at bounding box center [461, 60] width 76 height 9
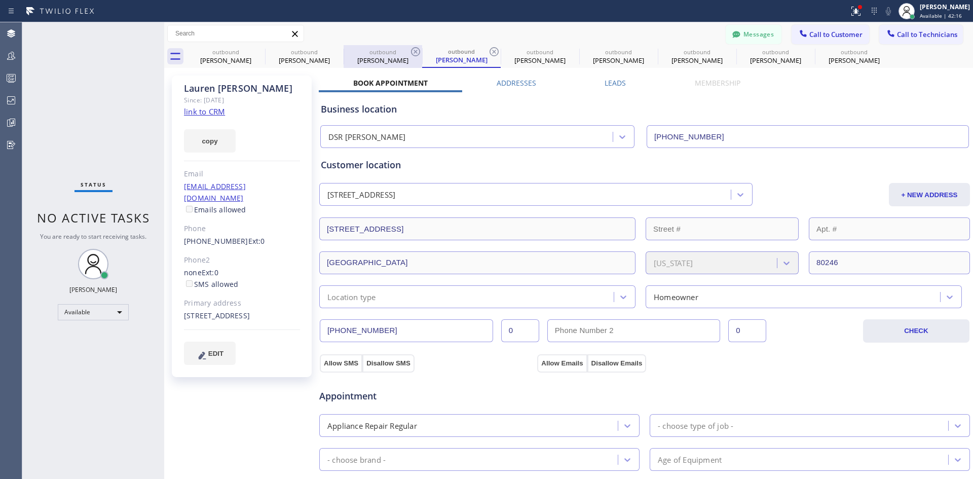
click at [372, 60] on div "Christina Correa" at bounding box center [382, 60] width 76 height 9
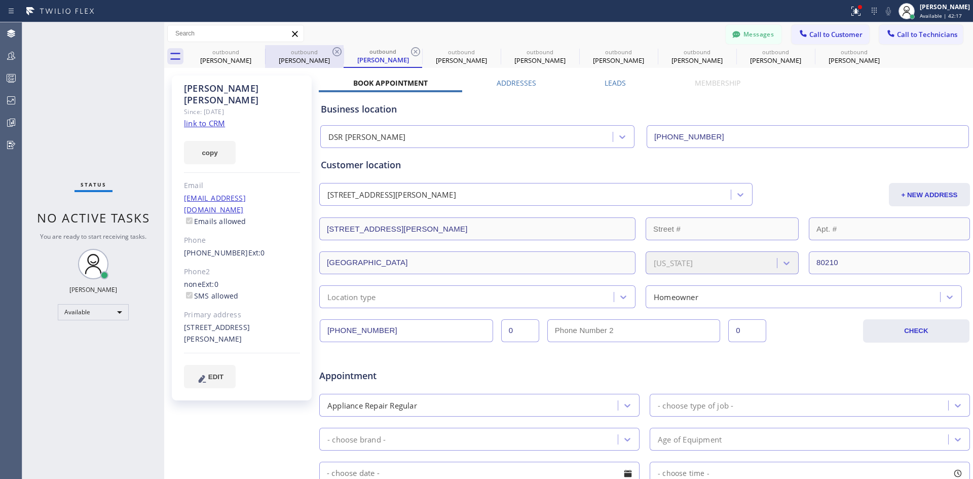
click at [280, 60] on div "Brian Slinn" at bounding box center [304, 60] width 76 height 9
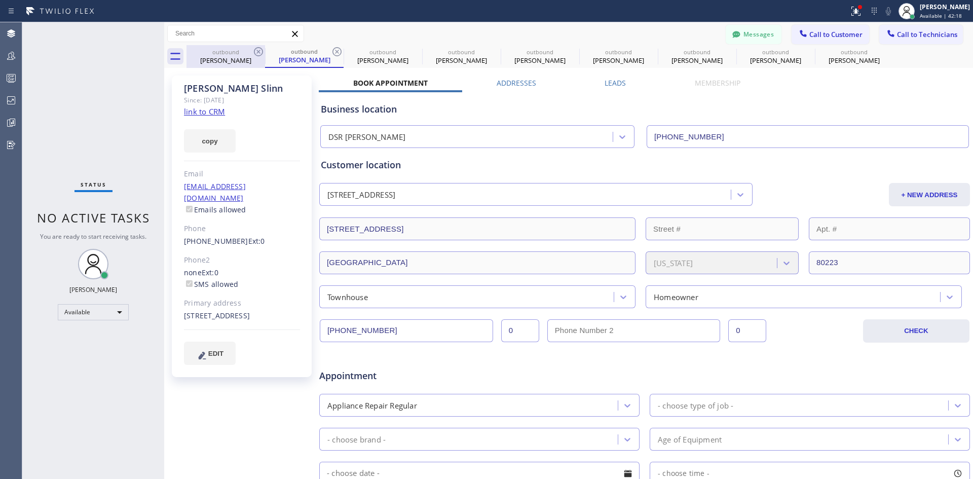
click at [227, 61] on div "Joel Joseph" at bounding box center [225, 60] width 76 height 9
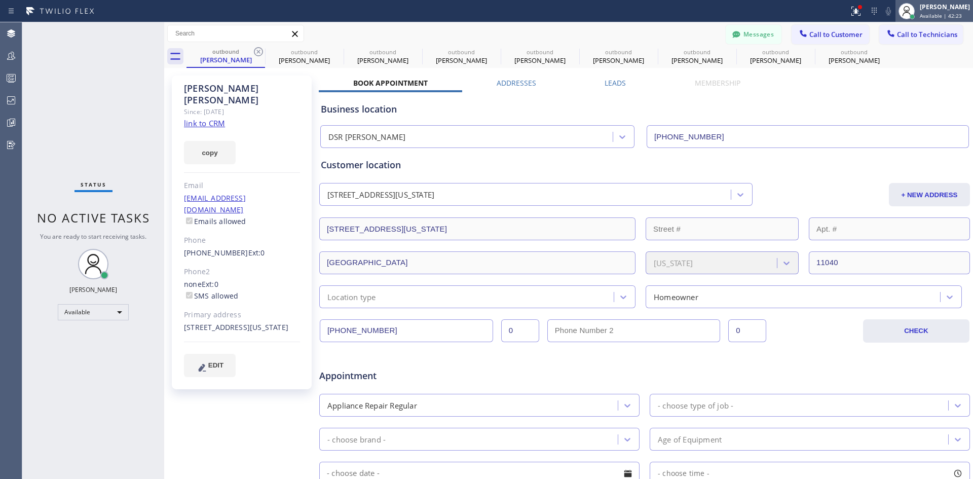
click at [925, 19] on span "Available | 42:23" at bounding box center [940, 15] width 42 height 7
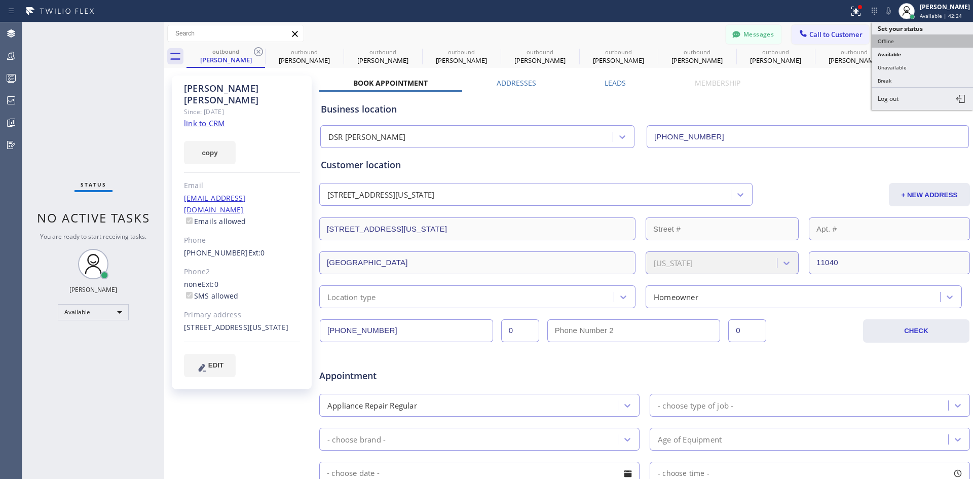
click at [909, 45] on button "Offline" at bounding box center [921, 40] width 101 height 13
